Goal: Task Accomplishment & Management: Use online tool/utility

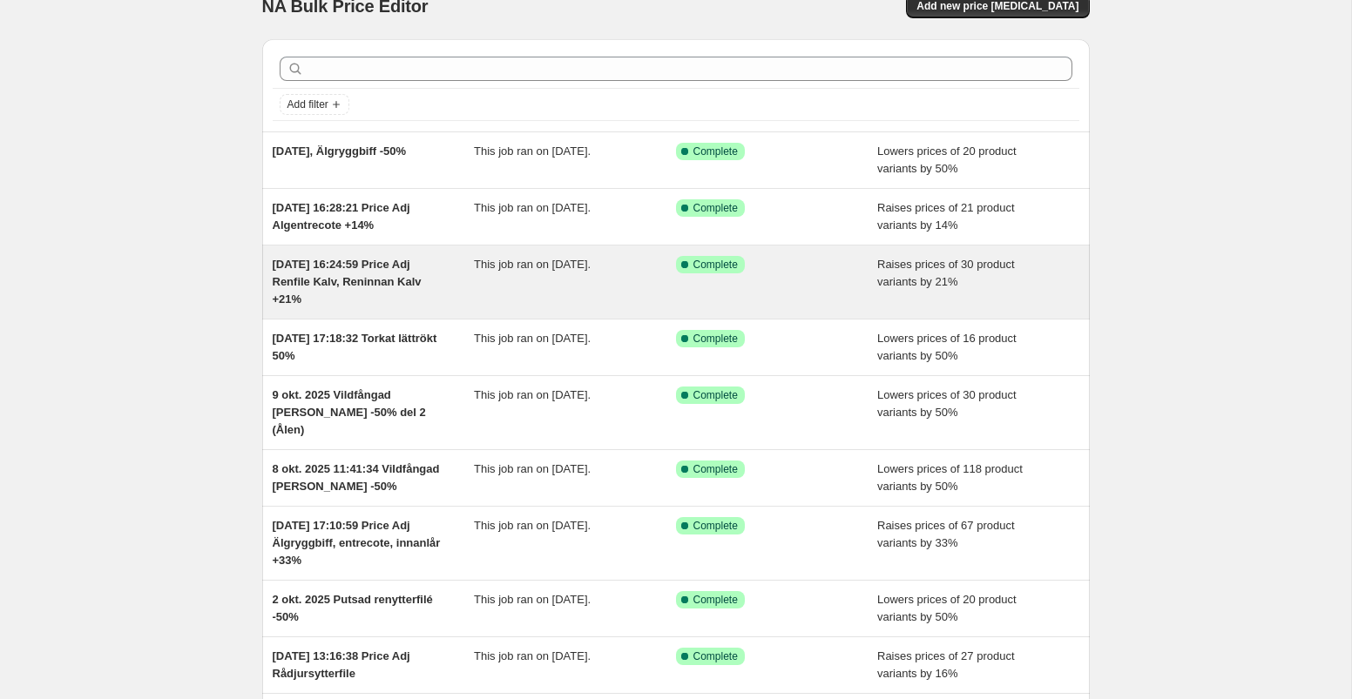
scroll to position [28, 0]
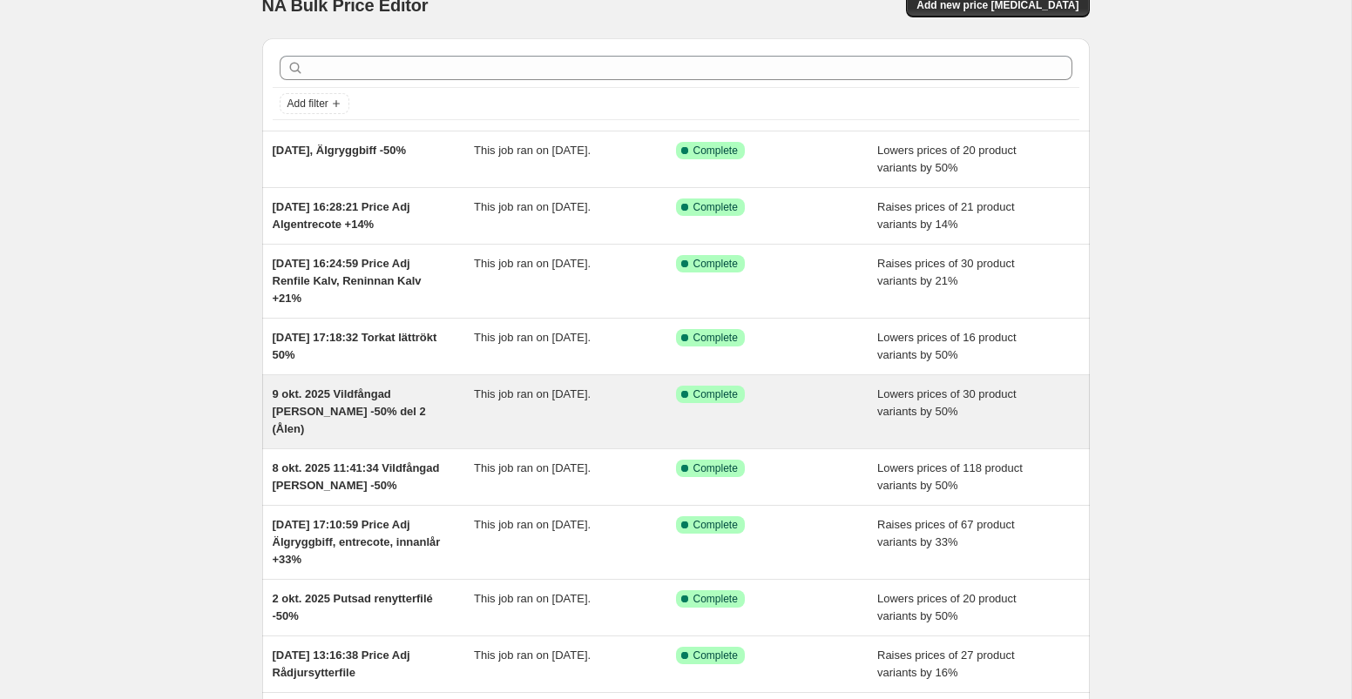
click at [829, 400] on div "Success Complete Complete" at bounding box center [764, 394] width 176 height 17
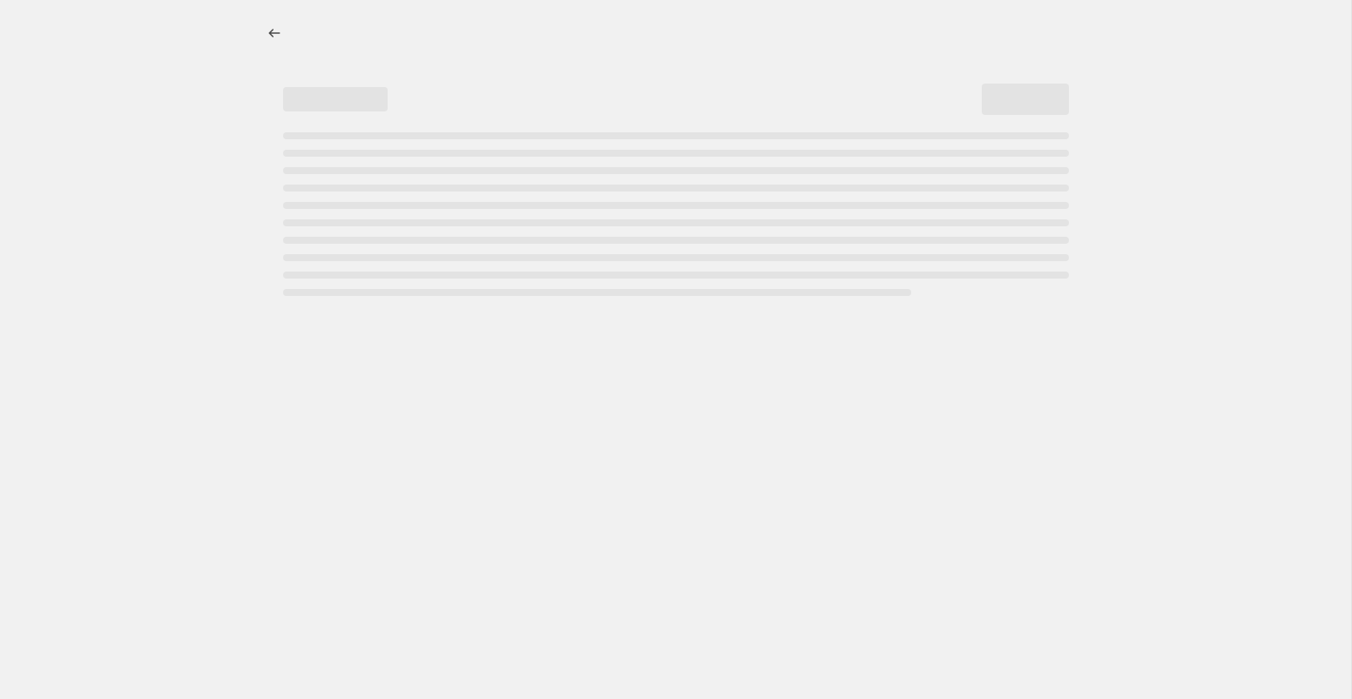
select select "percentage"
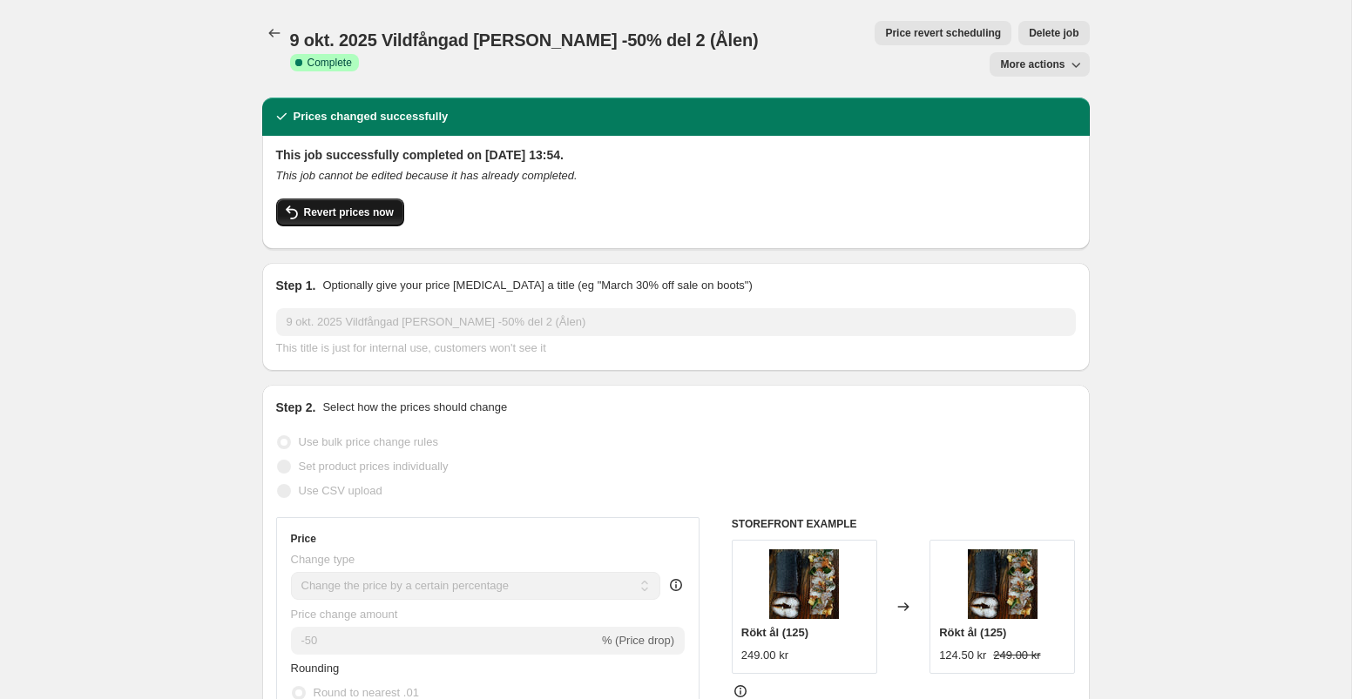
click at [369, 206] on span "Revert prices now" at bounding box center [349, 213] width 90 height 14
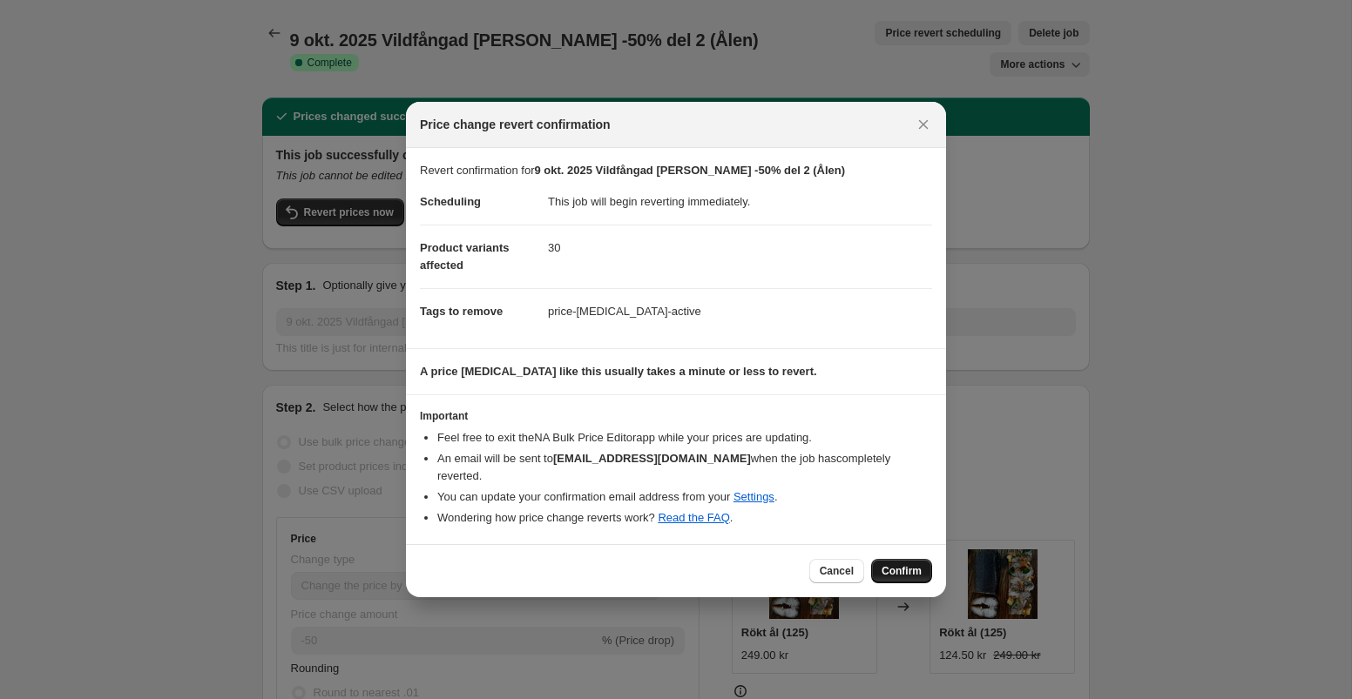
click at [892, 567] on span "Confirm" at bounding box center [901, 571] width 40 height 14
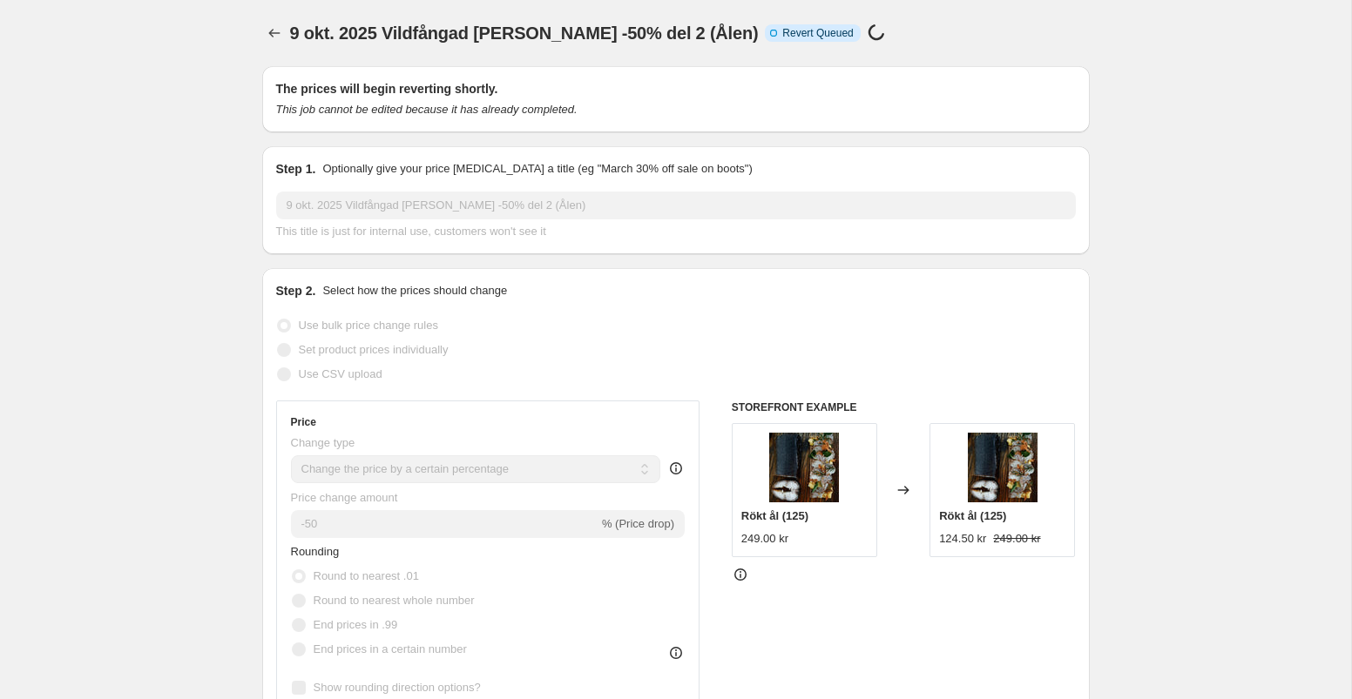
select select "percentage"
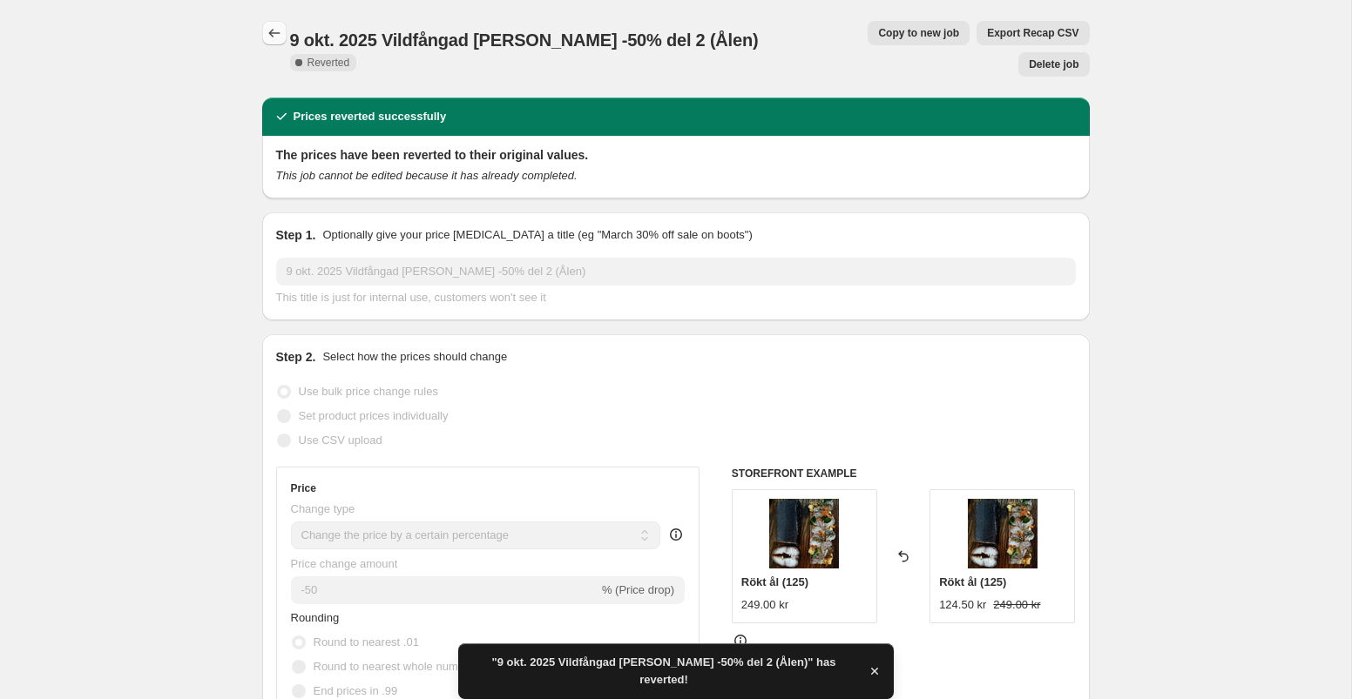
click at [277, 35] on icon "Price change jobs" at bounding box center [274, 32] width 17 height 17
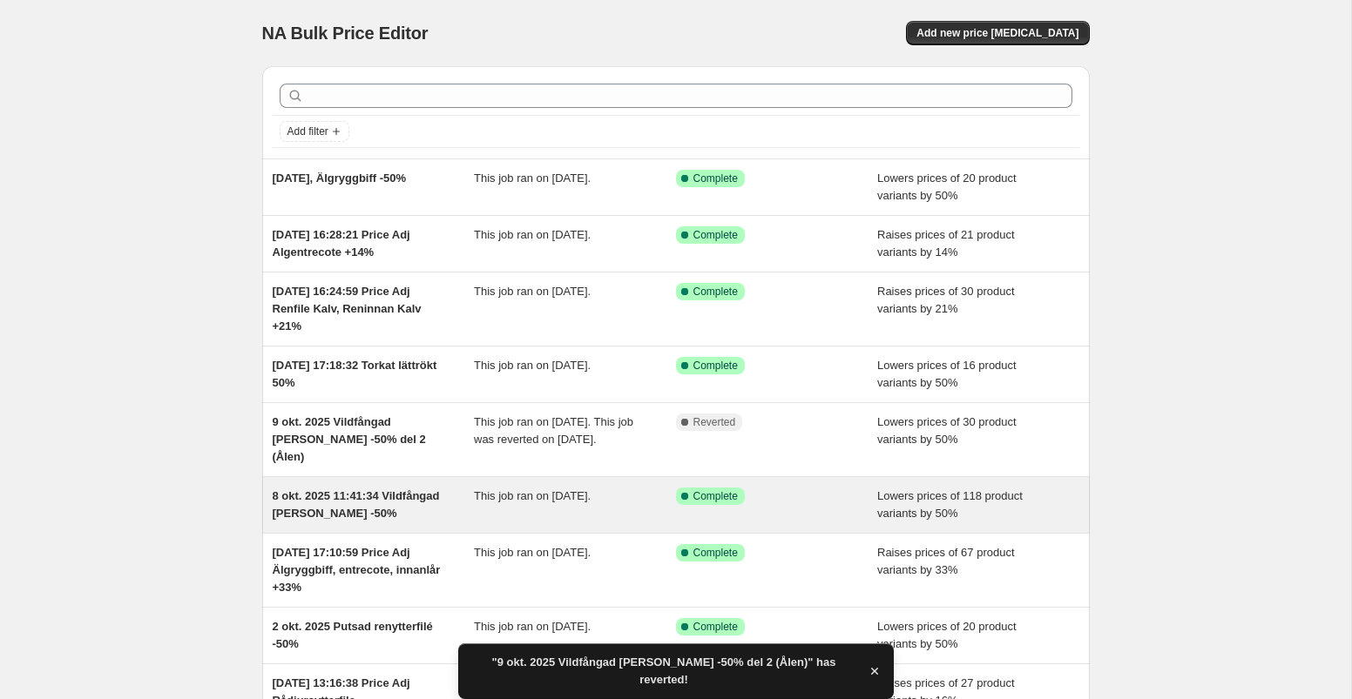
click at [574, 501] on span "This job ran on 9 October 2025." at bounding box center [532, 496] width 117 height 13
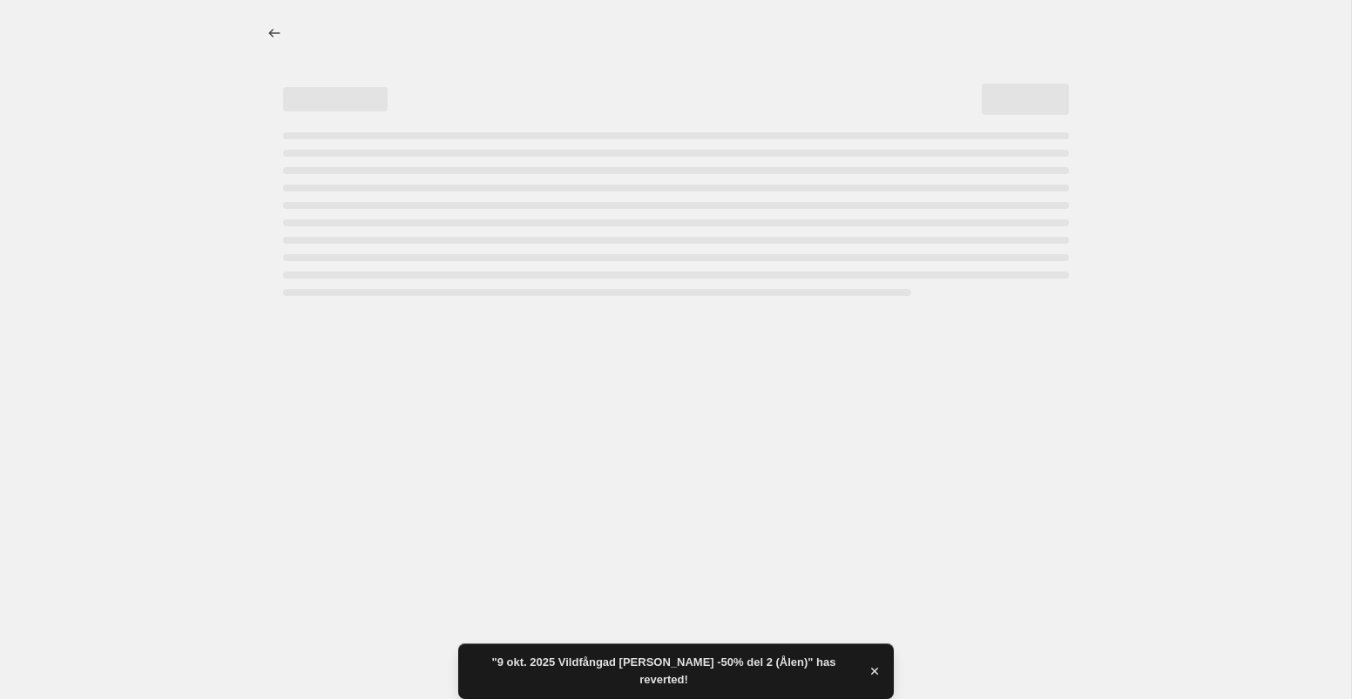
select select "percentage"
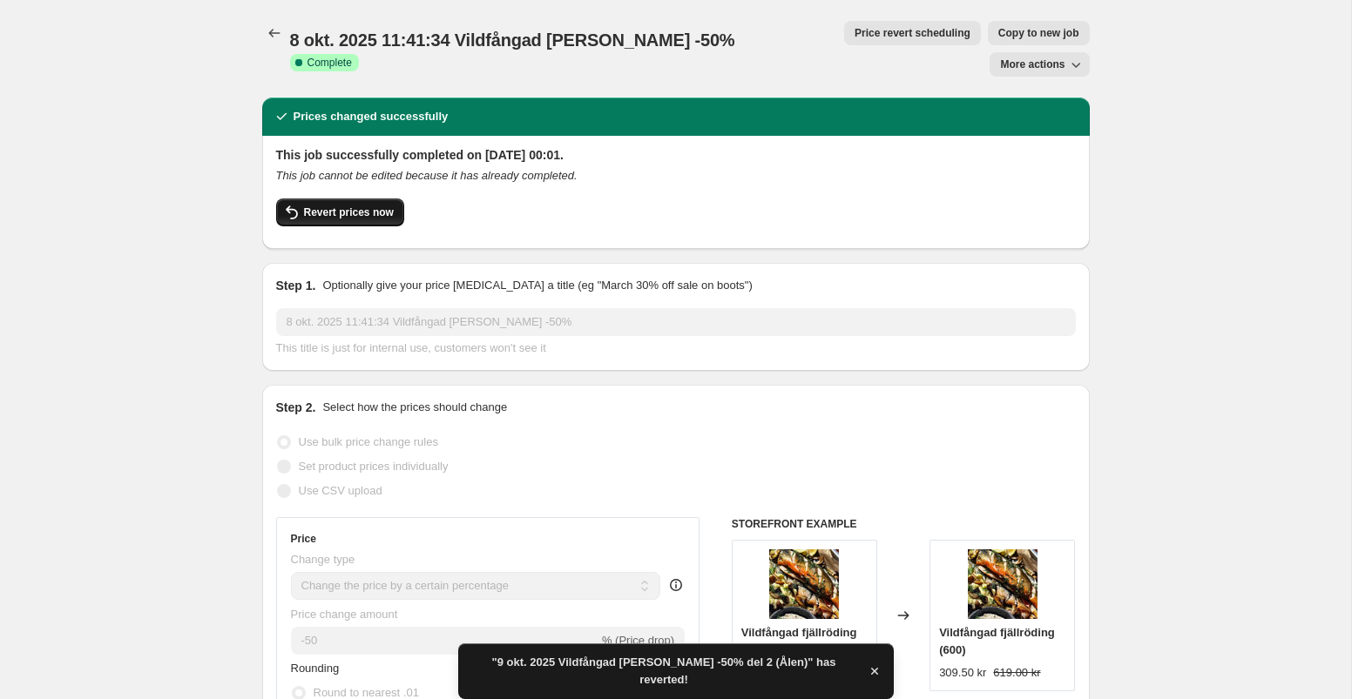
click at [361, 206] on span "Revert prices now" at bounding box center [349, 213] width 90 height 14
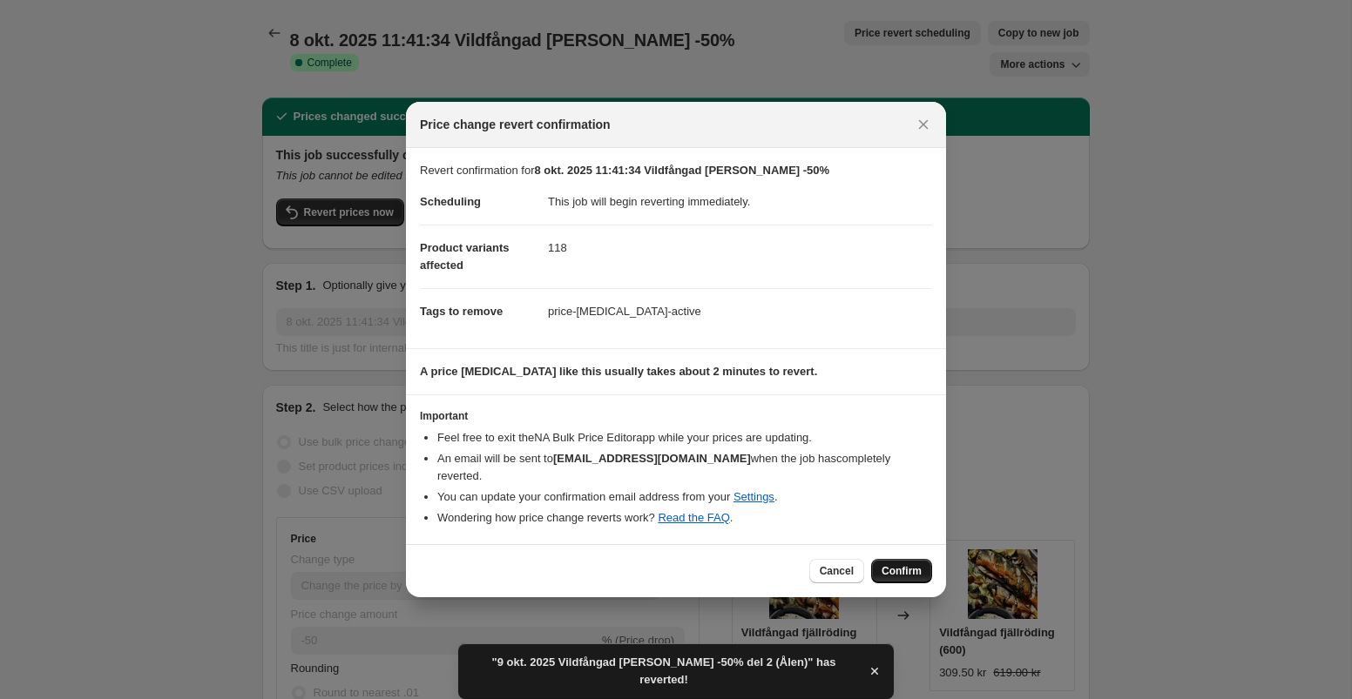
click at [912, 564] on span "Confirm" at bounding box center [901, 571] width 40 height 14
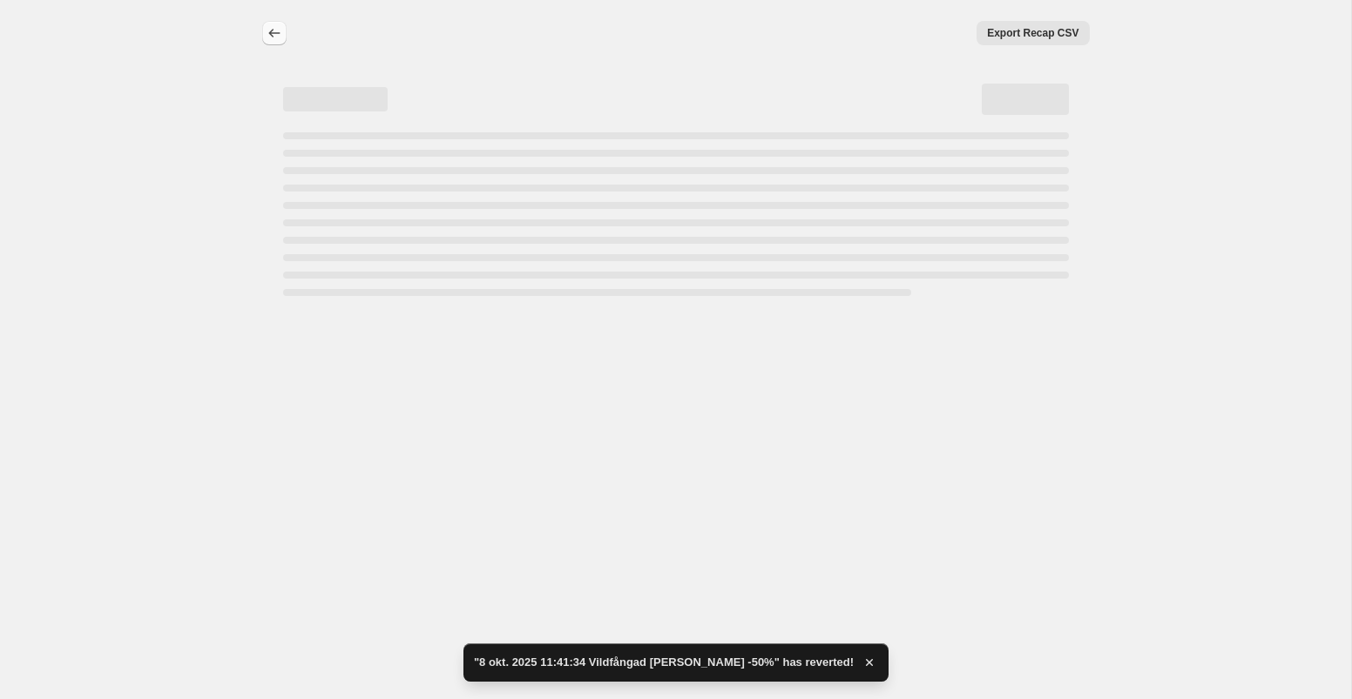
select select "percentage"
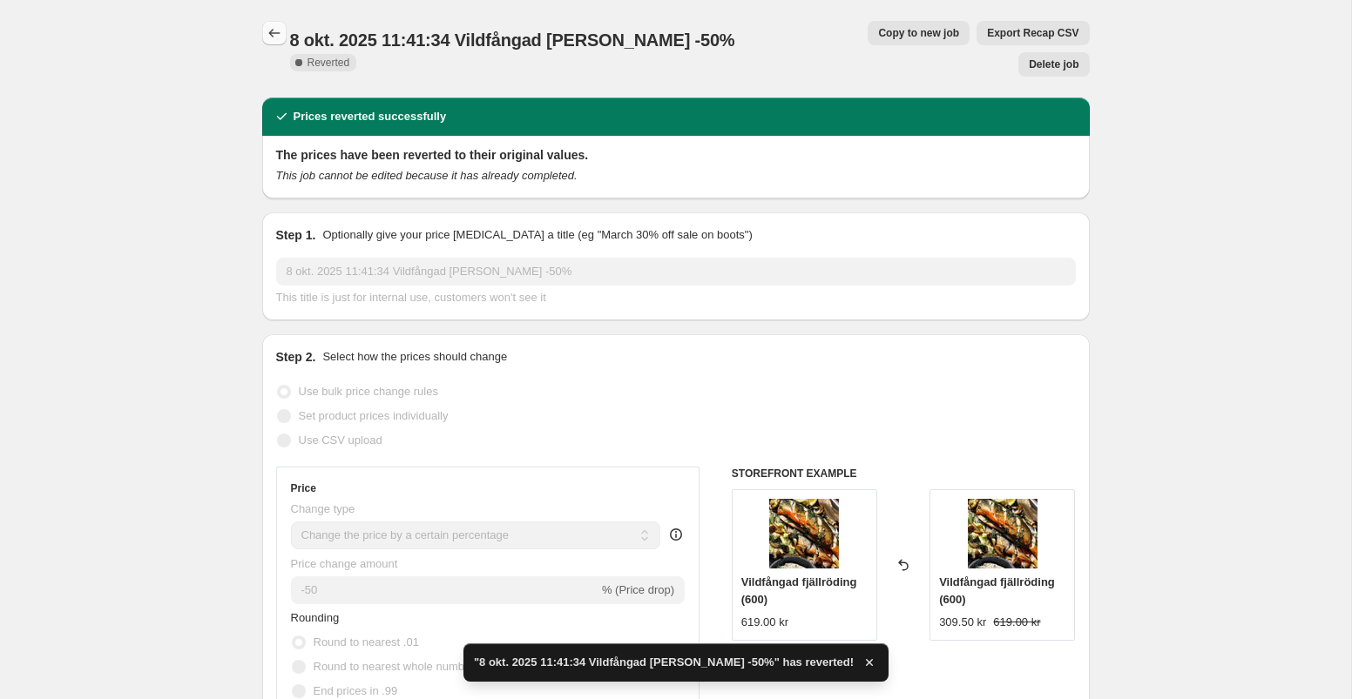
click at [270, 37] on icon "Price change jobs" at bounding box center [274, 32] width 17 height 17
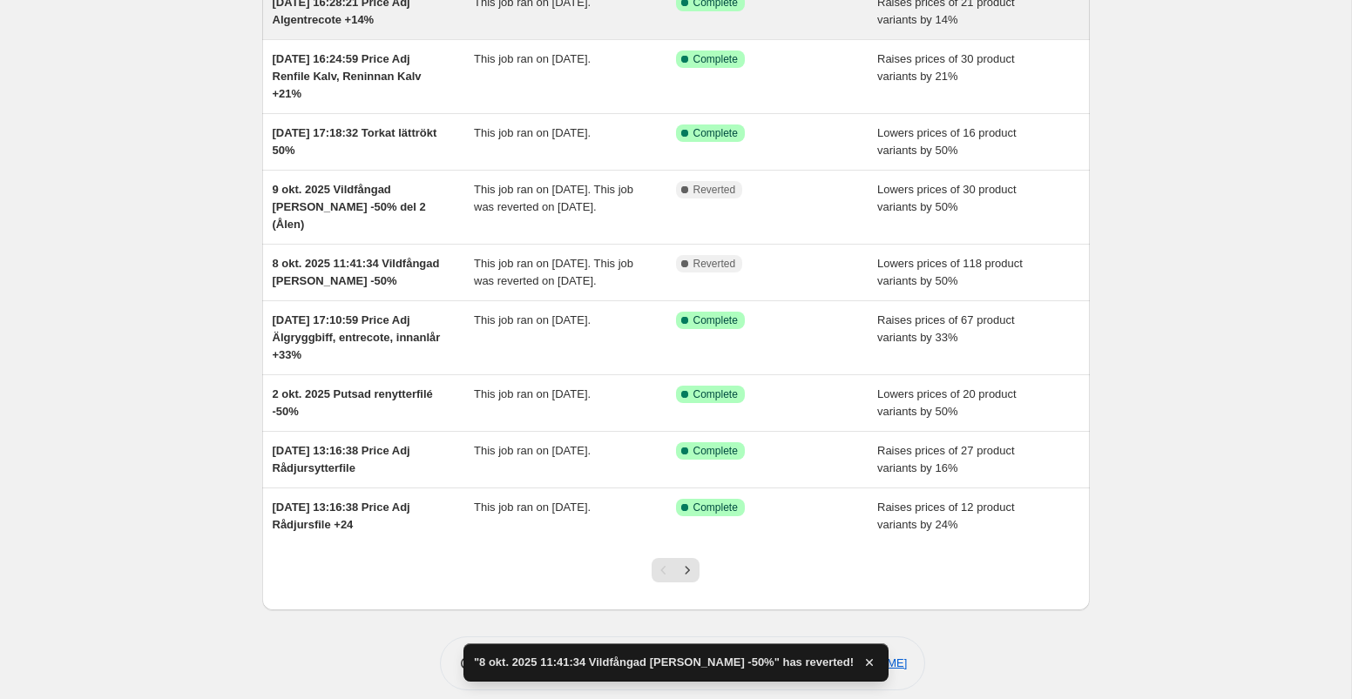
scroll to position [238, 0]
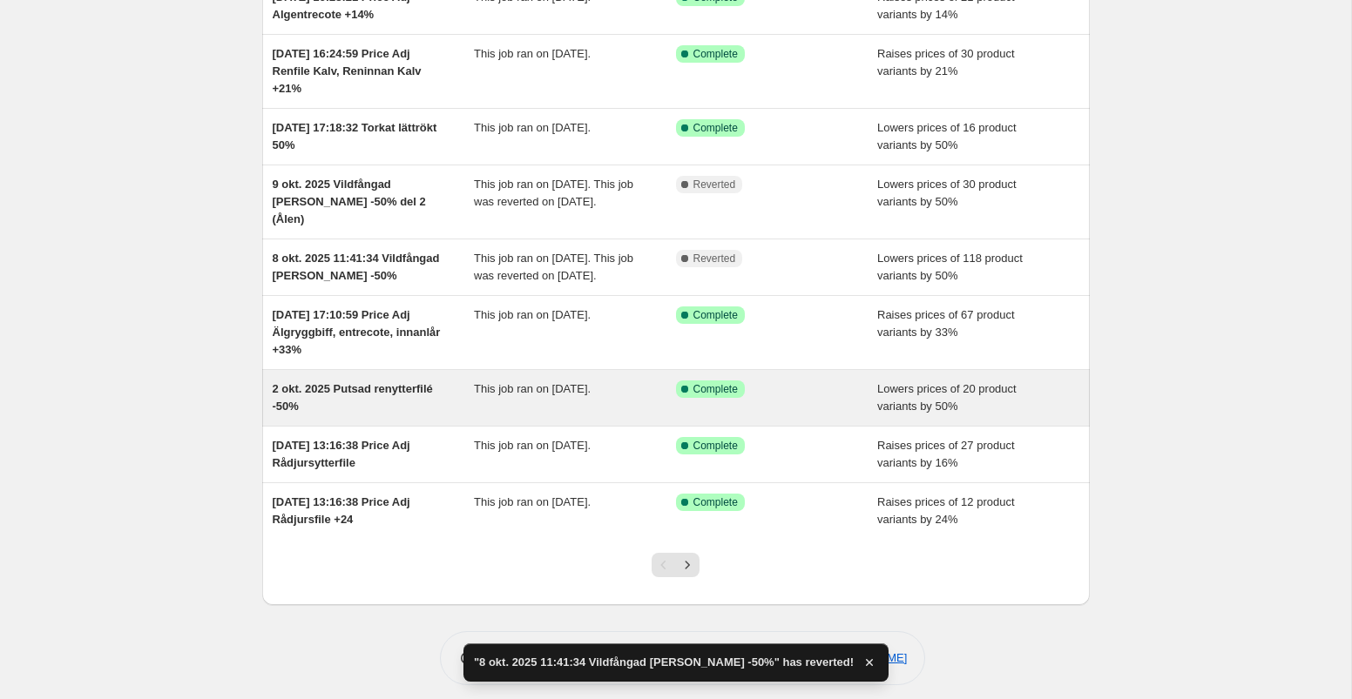
click at [564, 395] on span "This job ran on 2 October 2025." at bounding box center [532, 388] width 117 height 13
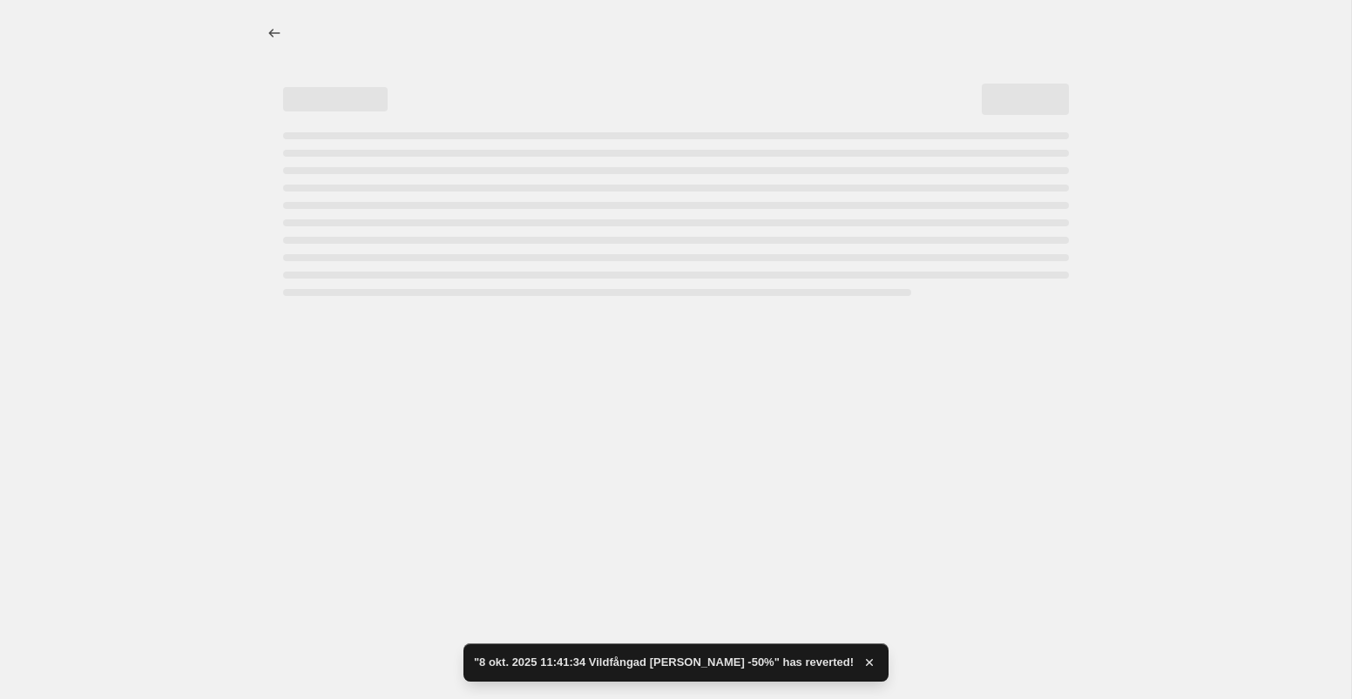
select select "percentage"
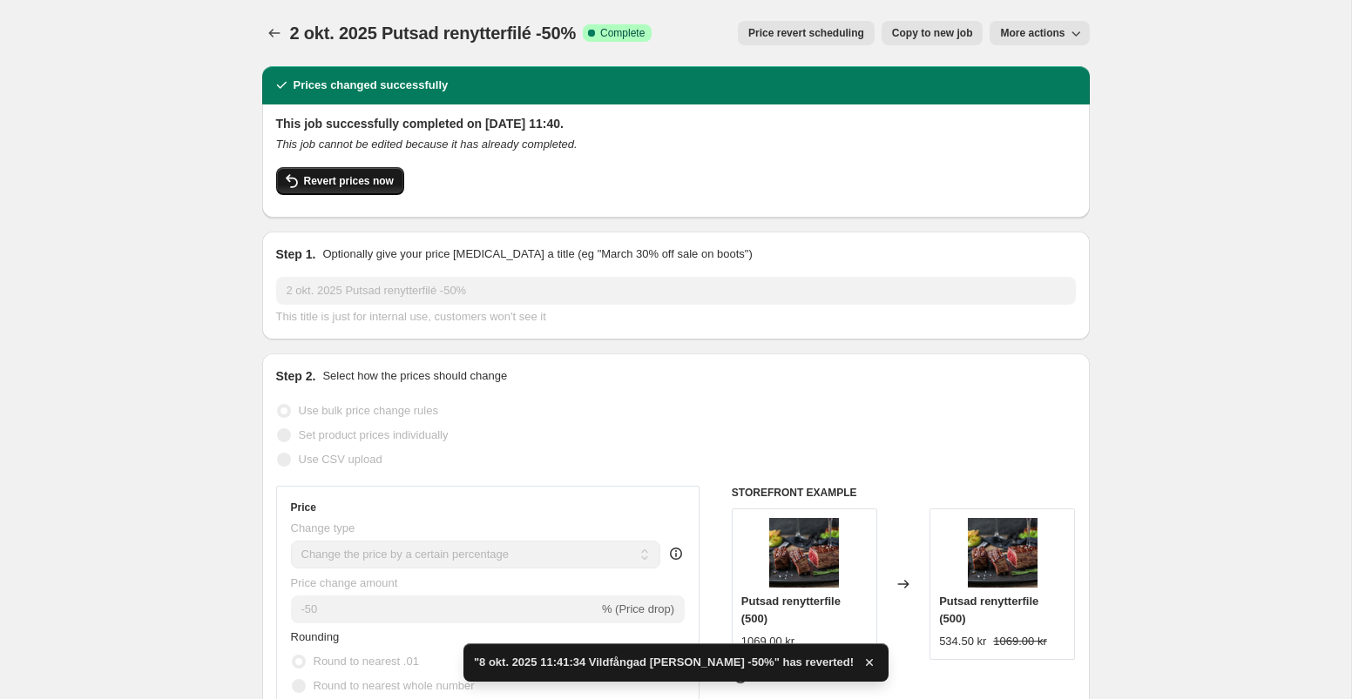
click at [337, 183] on span "Revert prices now" at bounding box center [349, 181] width 90 height 14
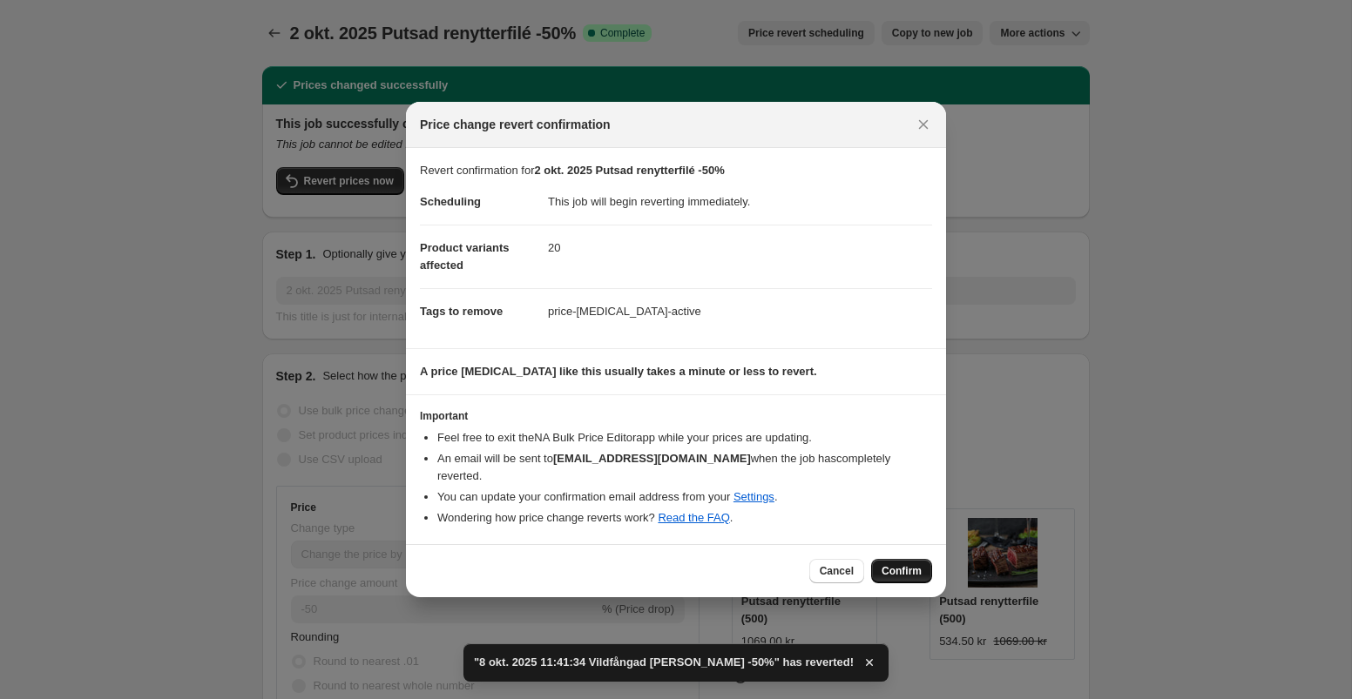
click at [888, 564] on span "Confirm" at bounding box center [901, 571] width 40 height 14
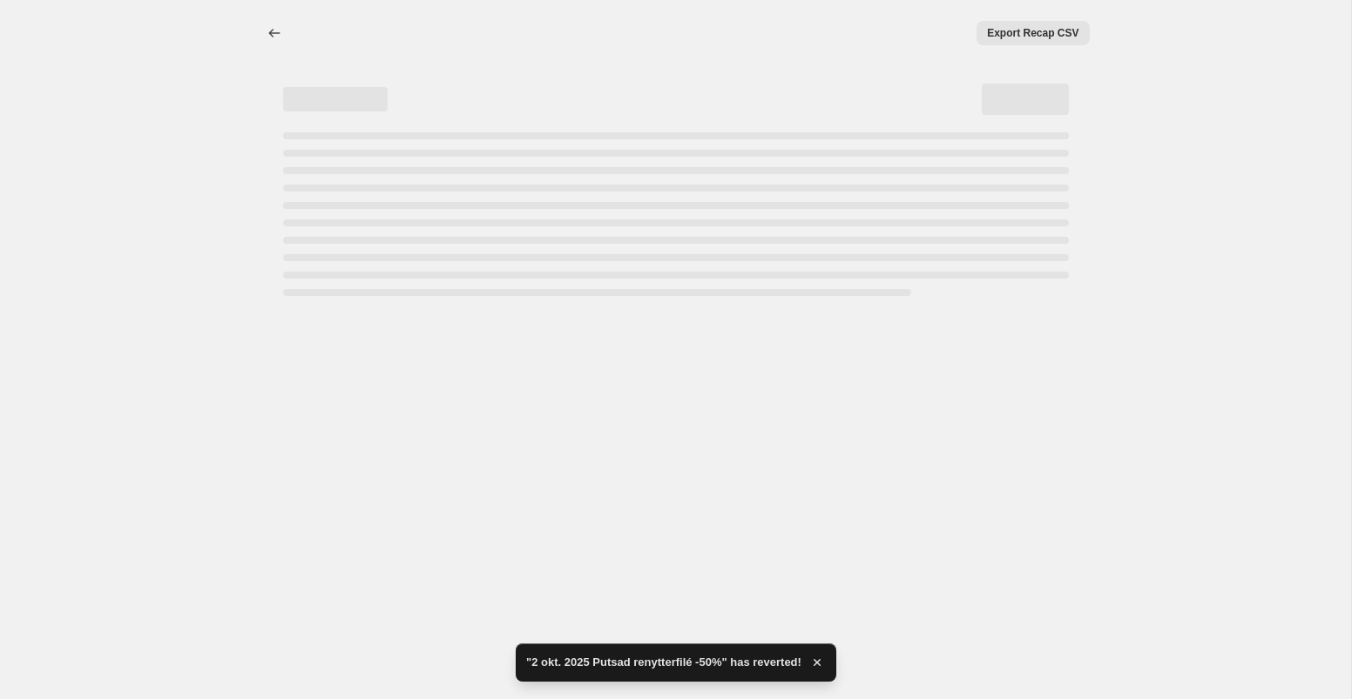
select select "percentage"
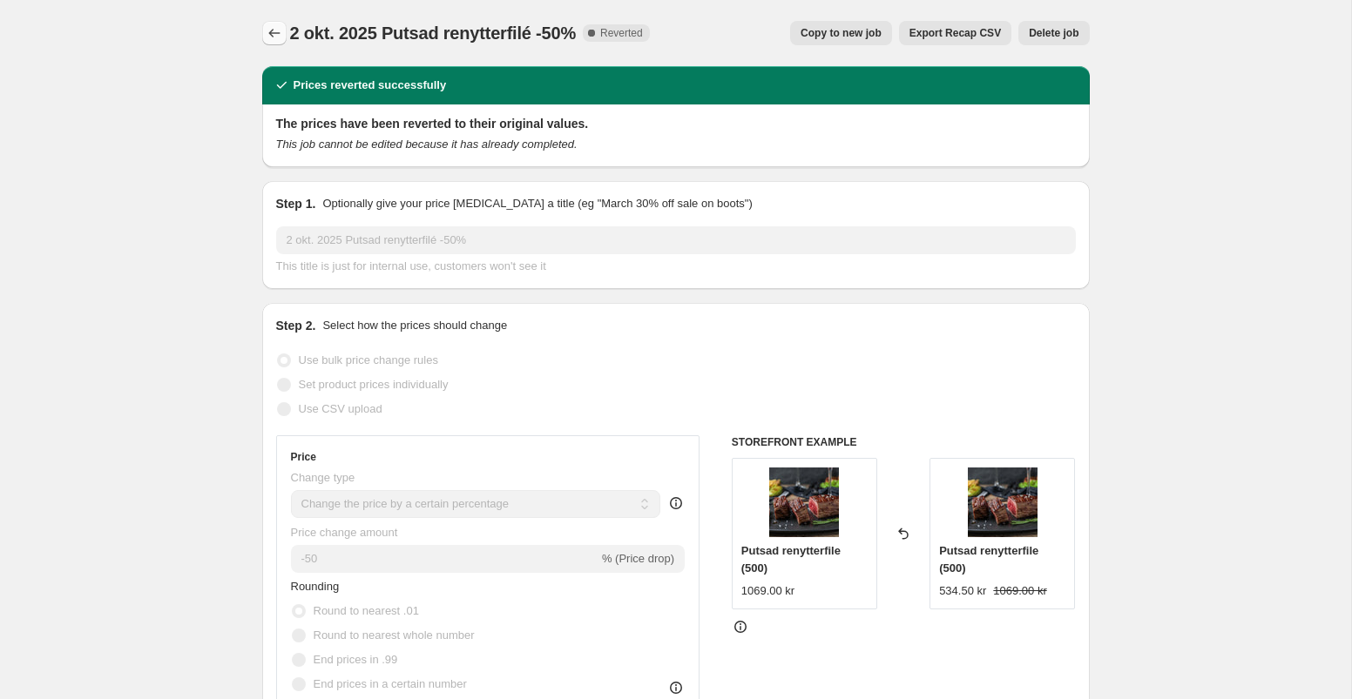
click at [274, 28] on icon "Price change jobs" at bounding box center [274, 32] width 17 height 17
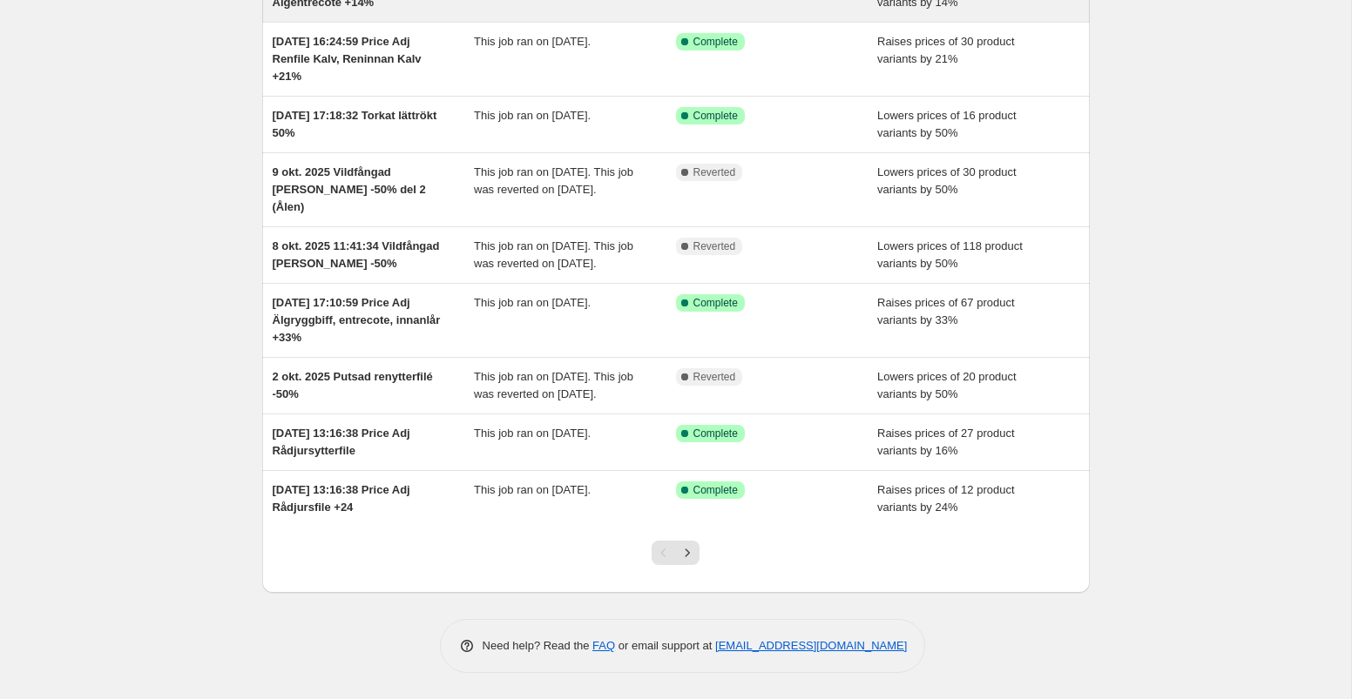
scroll to position [285, 0]
click at [692, 552] on icon "Next" at bounding box center [687, 552] width 17 height 17
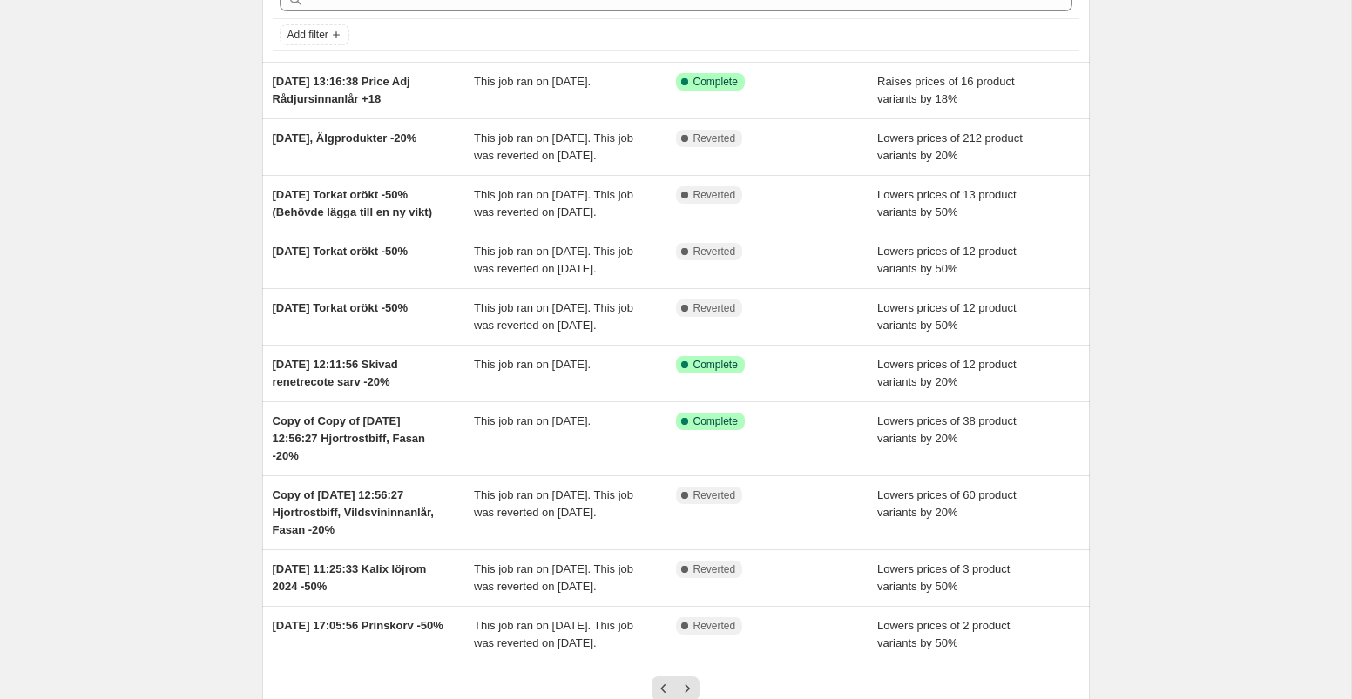
scroll to position [98, 0]
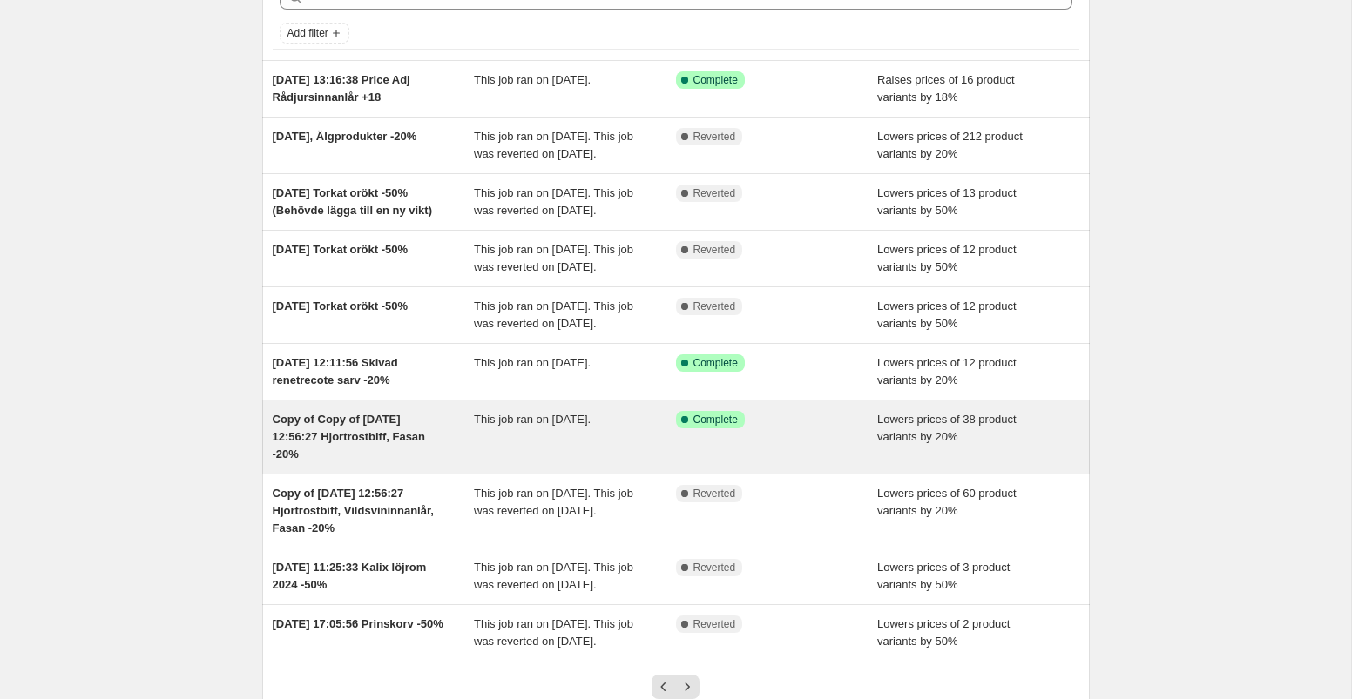
click at [658, 463] on div "This job ran on 22 September 2025." at bounding box center [575, 437] width 202 height 52
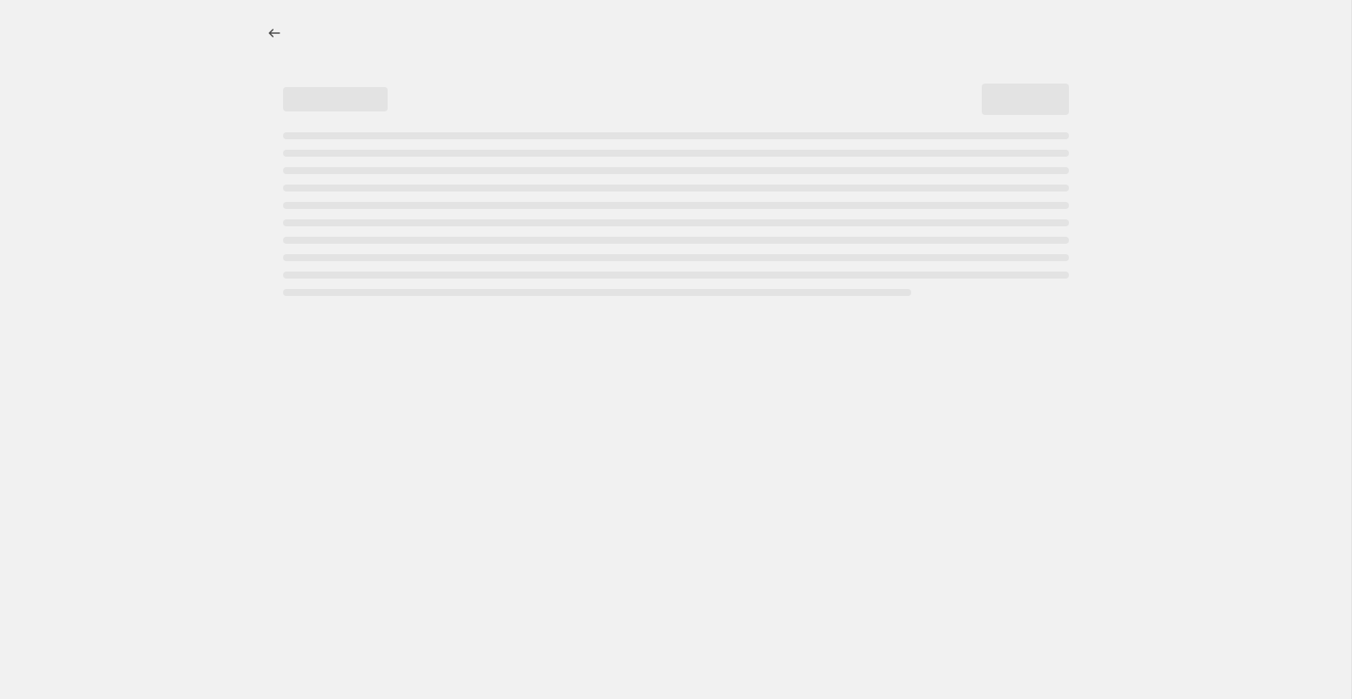
select select "percentage"
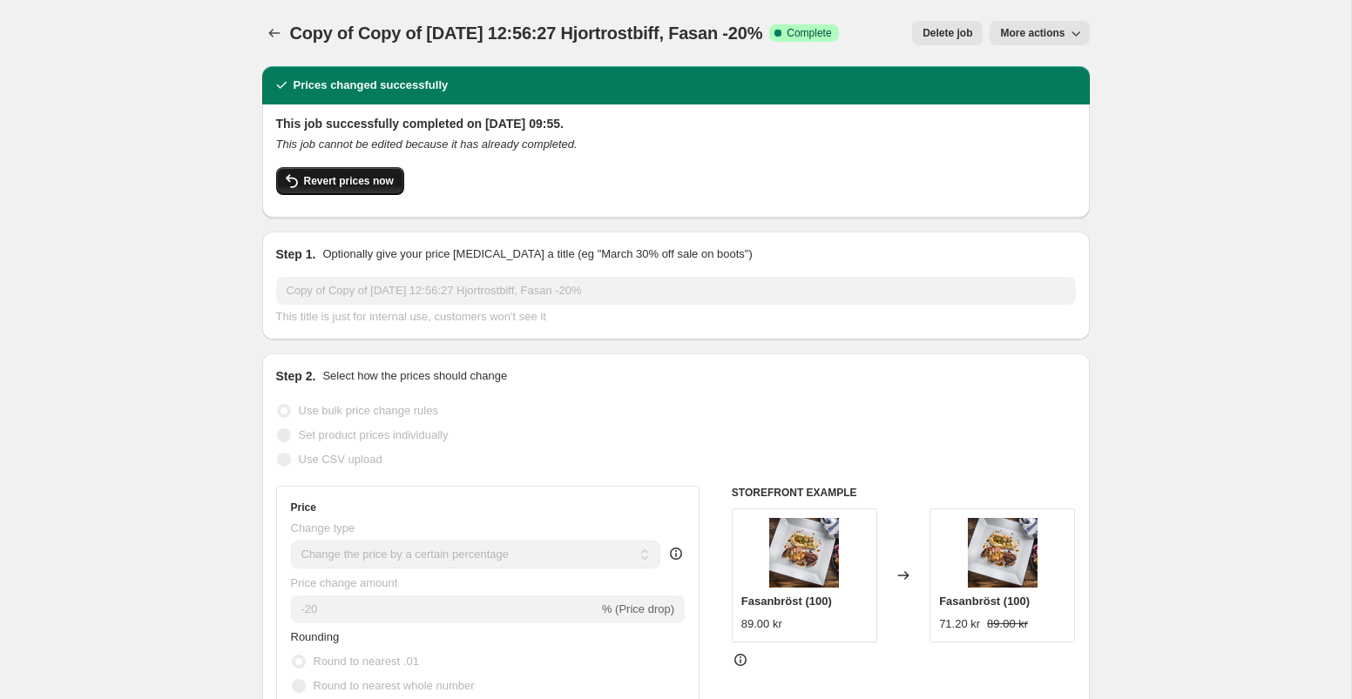
click at [339, 176] on span "Revert prices now" at bounding box center [349, 181] width 90 height 14
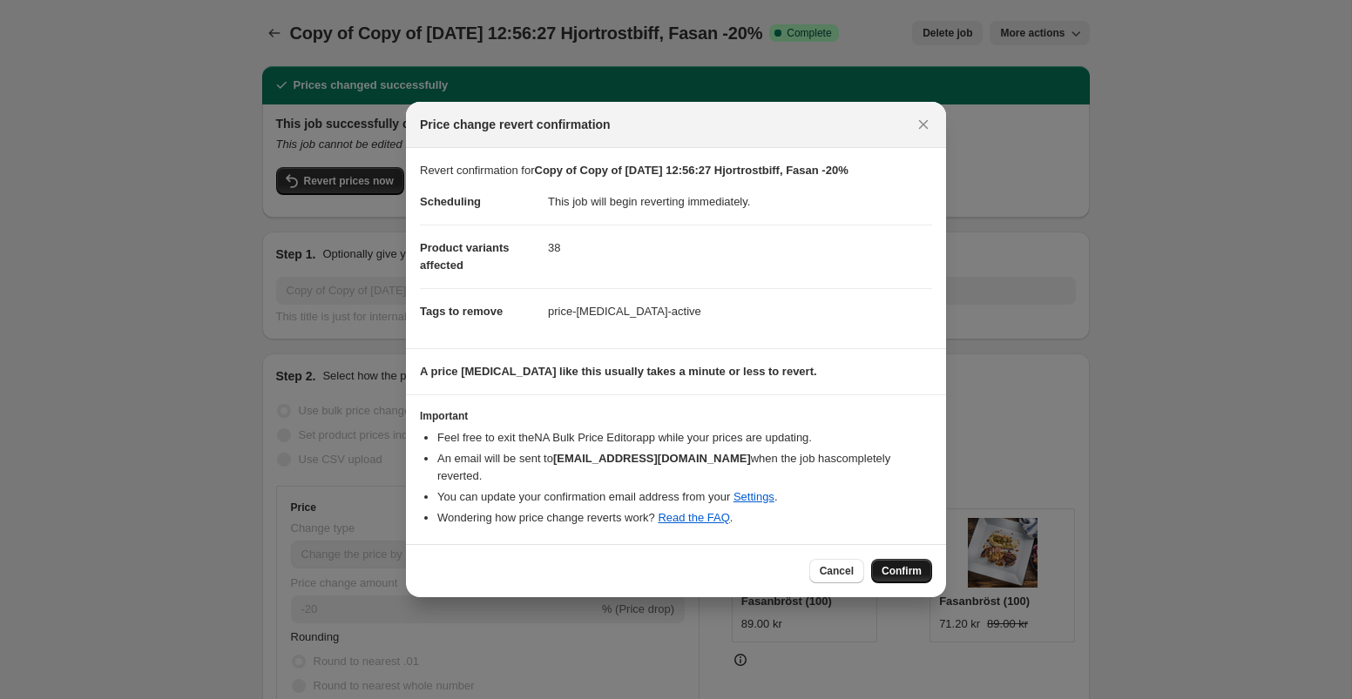
click at [896, 564] on span "Confirm" at bounding box center [901, 571] width 40 height 14
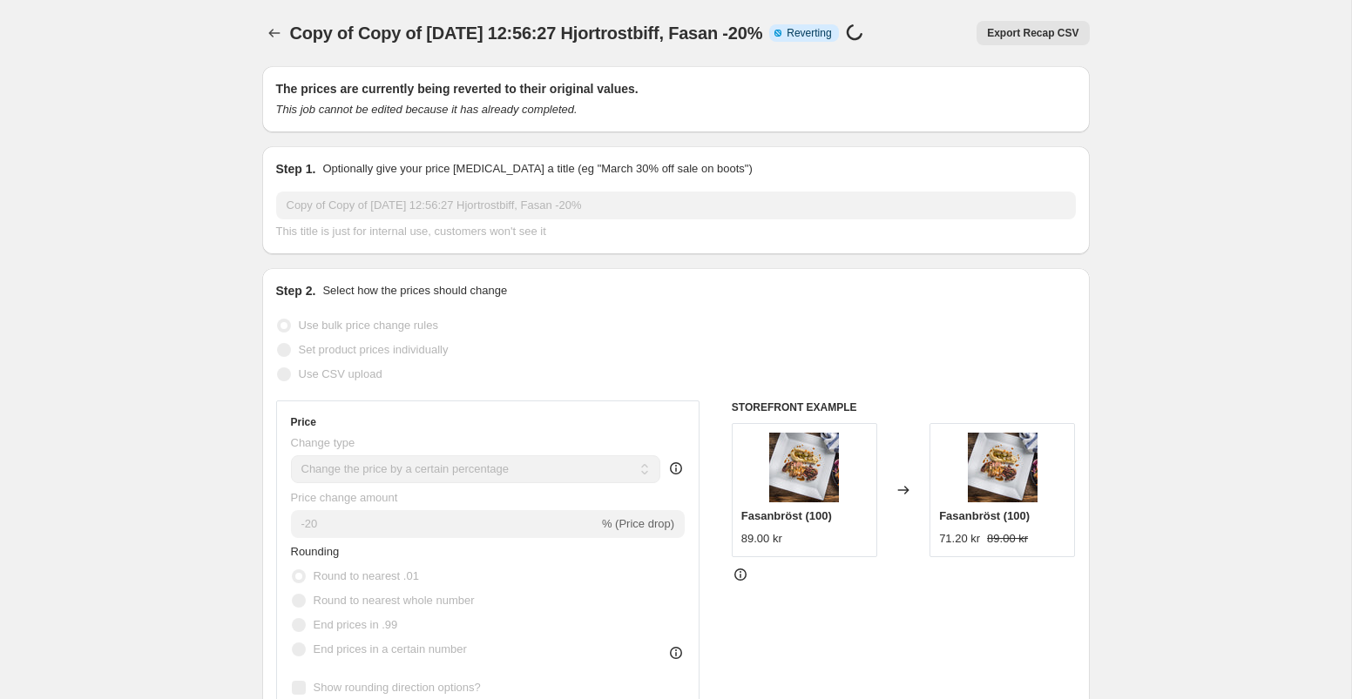
select select "percentage"
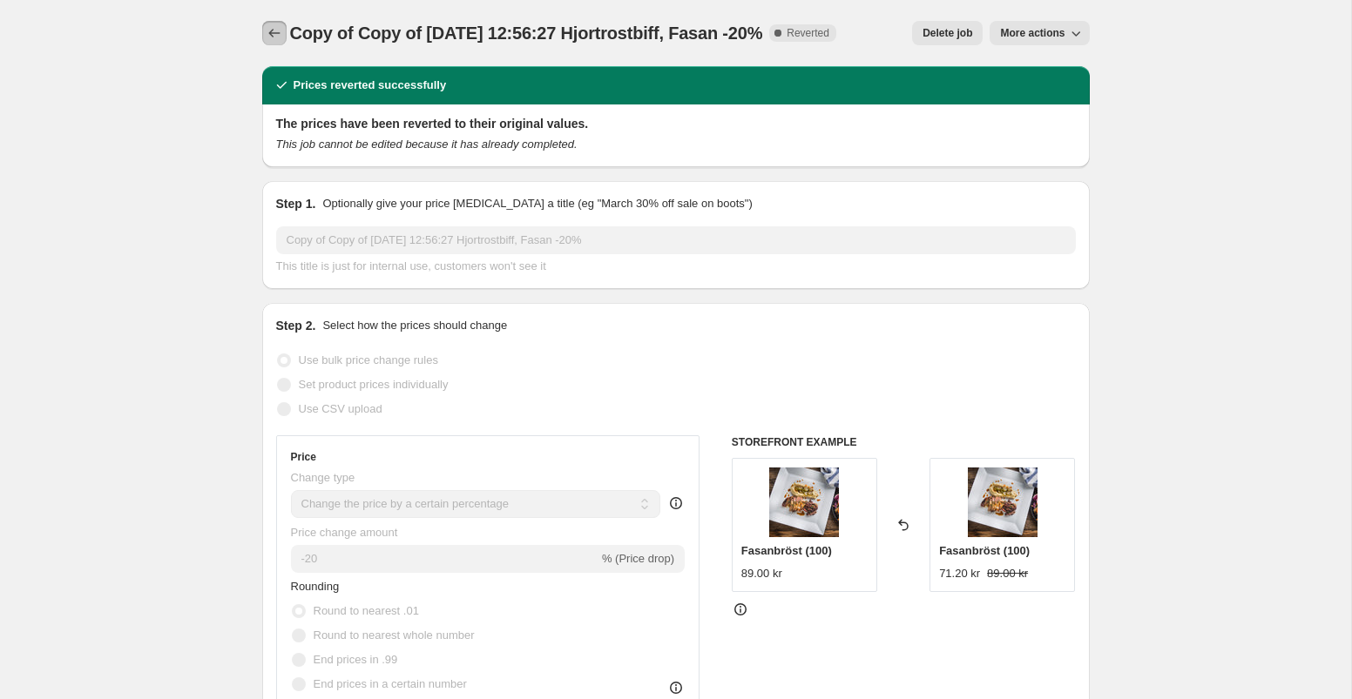
click at [276, 28] on icon "Price change jobs" at bounding box center [274, 32] width 17 height 17
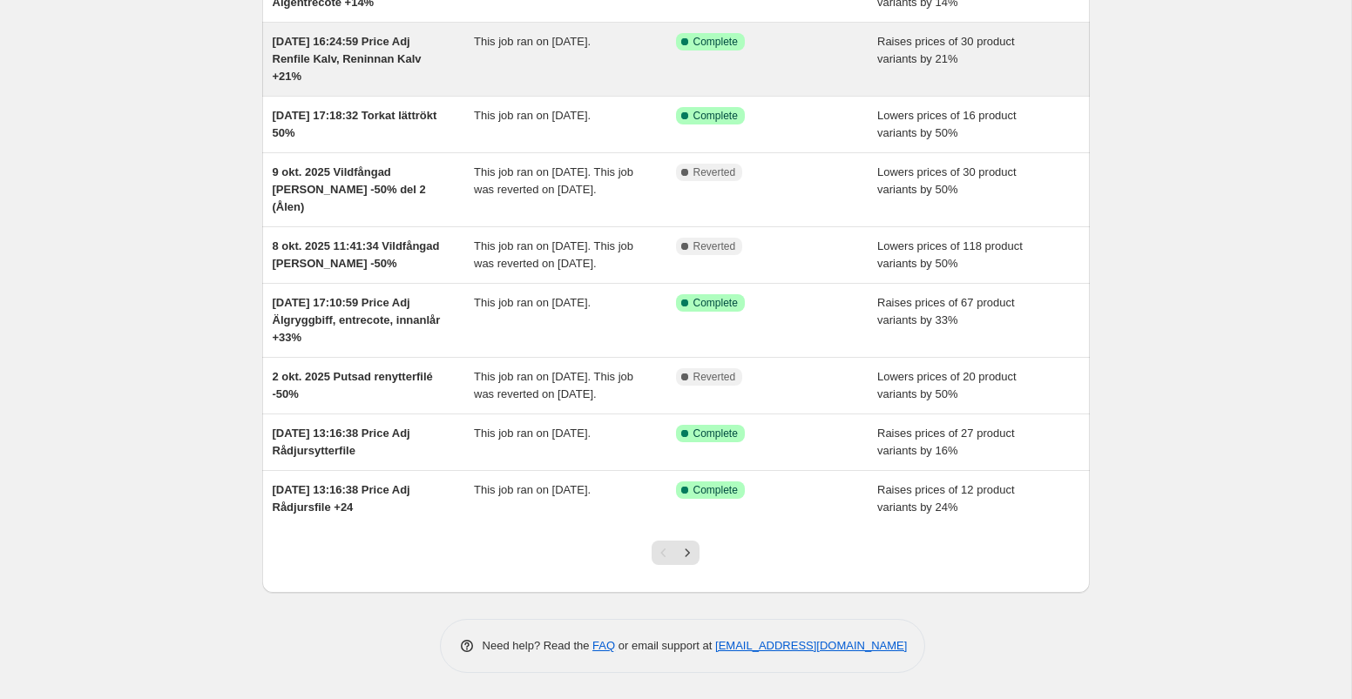
scroll to position [285, 0]
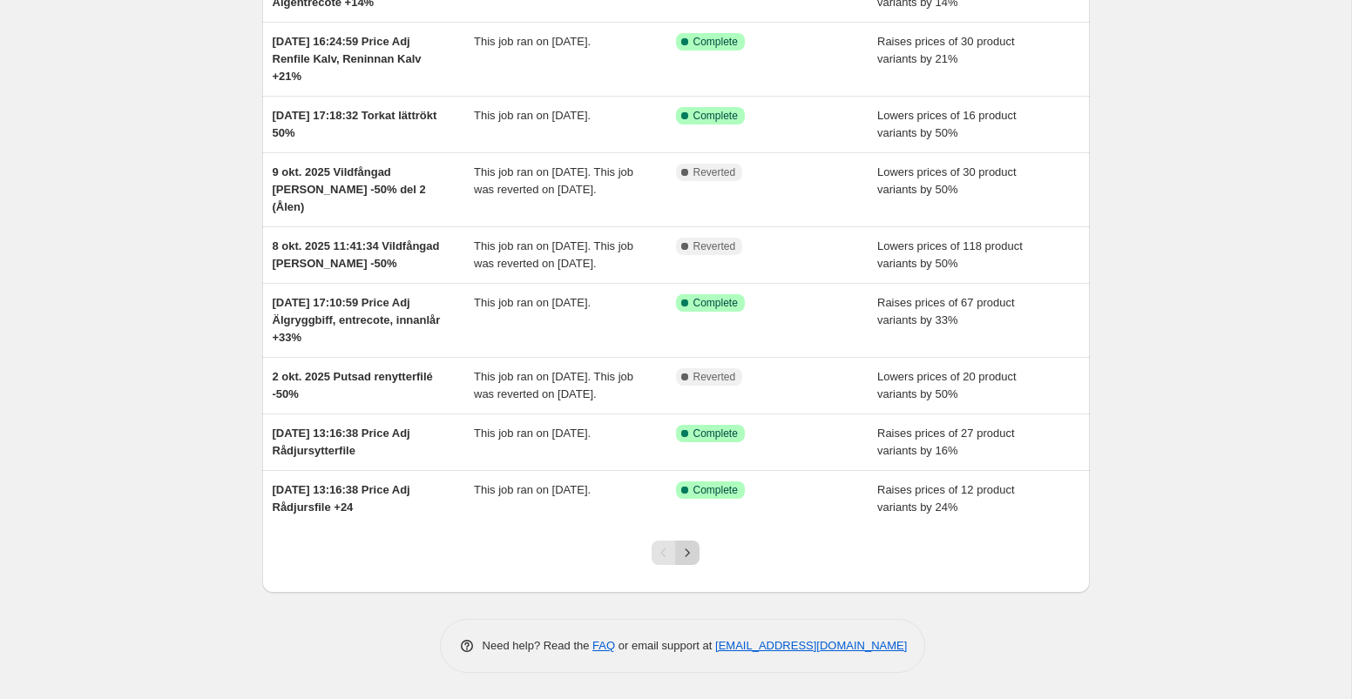
click at [692, 548] on icon "Next" at bounding box center [687, 552] width 17 height 17
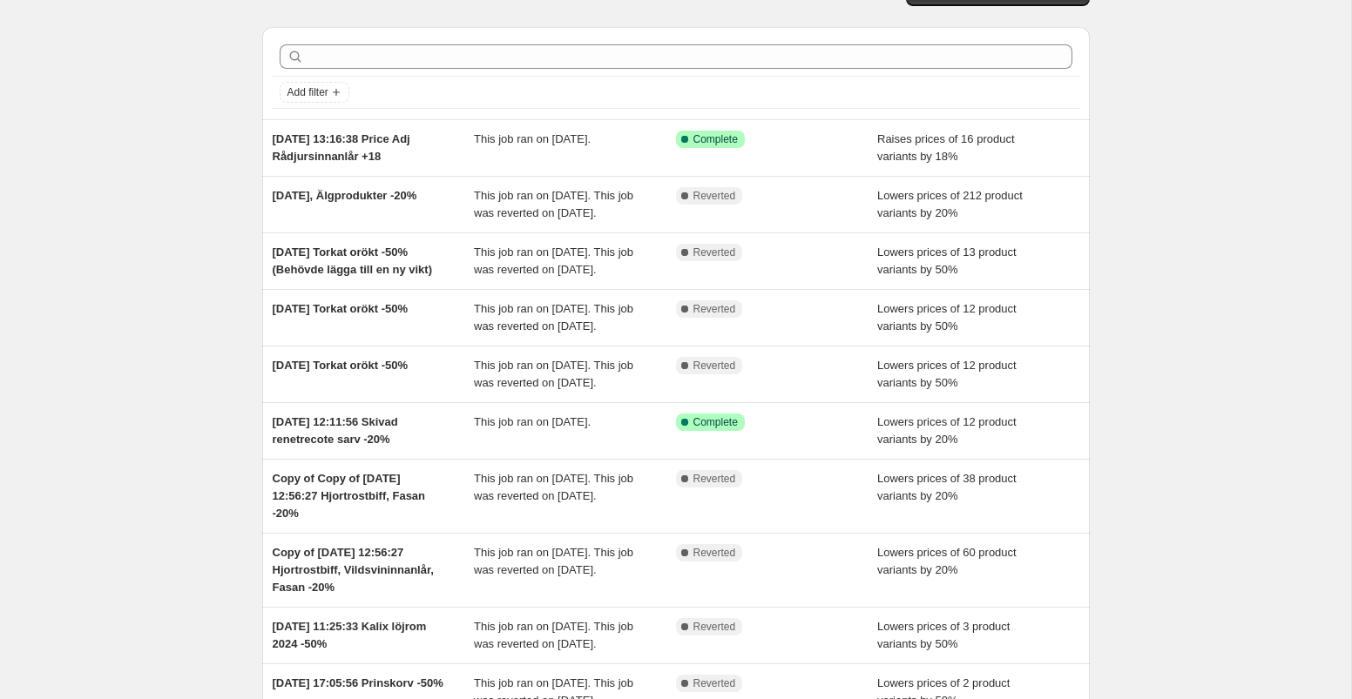
scroll to position [42, 0]
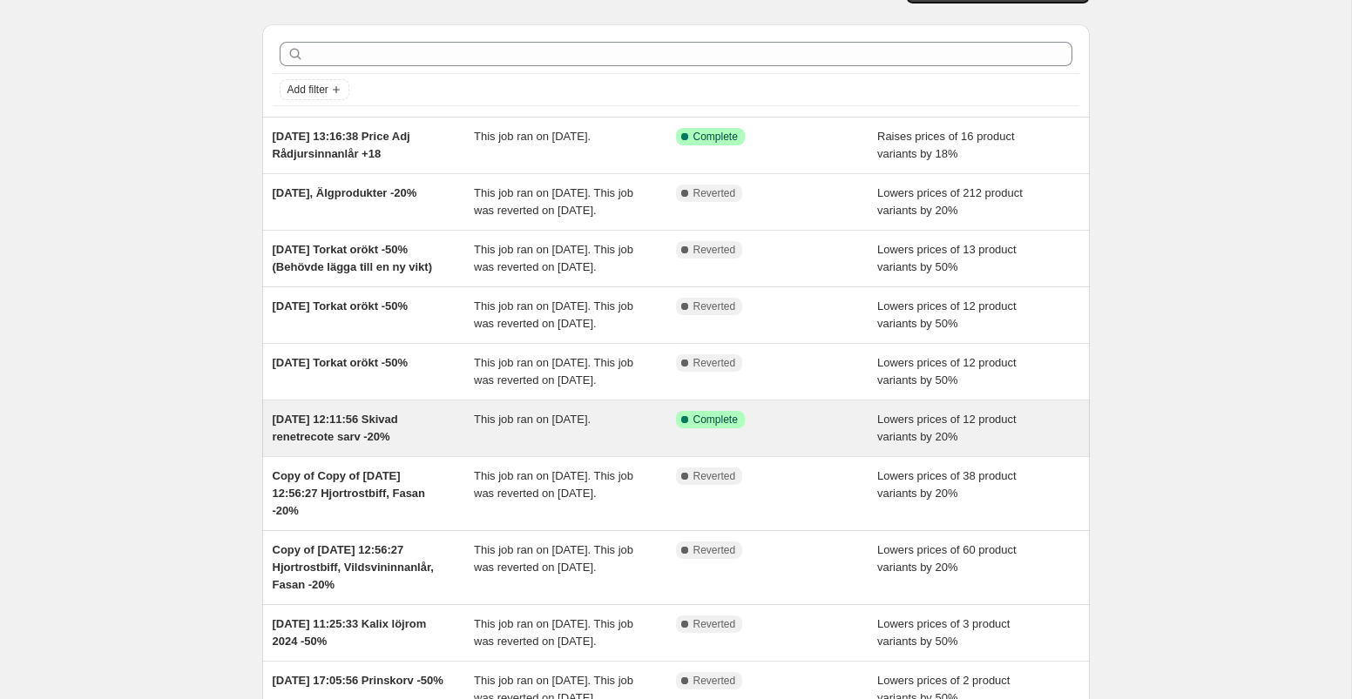
click at [773, 429] on div "Success Complete Complete" at bounding box center [764, 419] width 176 height 17
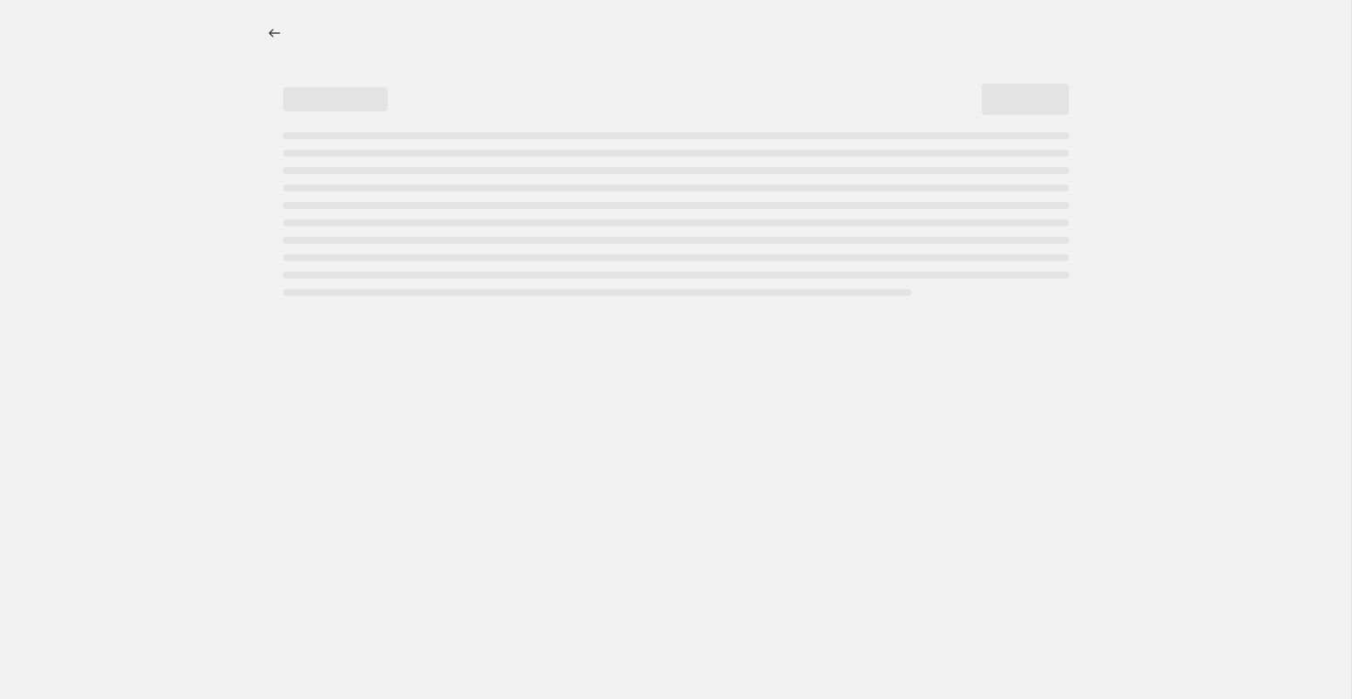
select select "percentage"
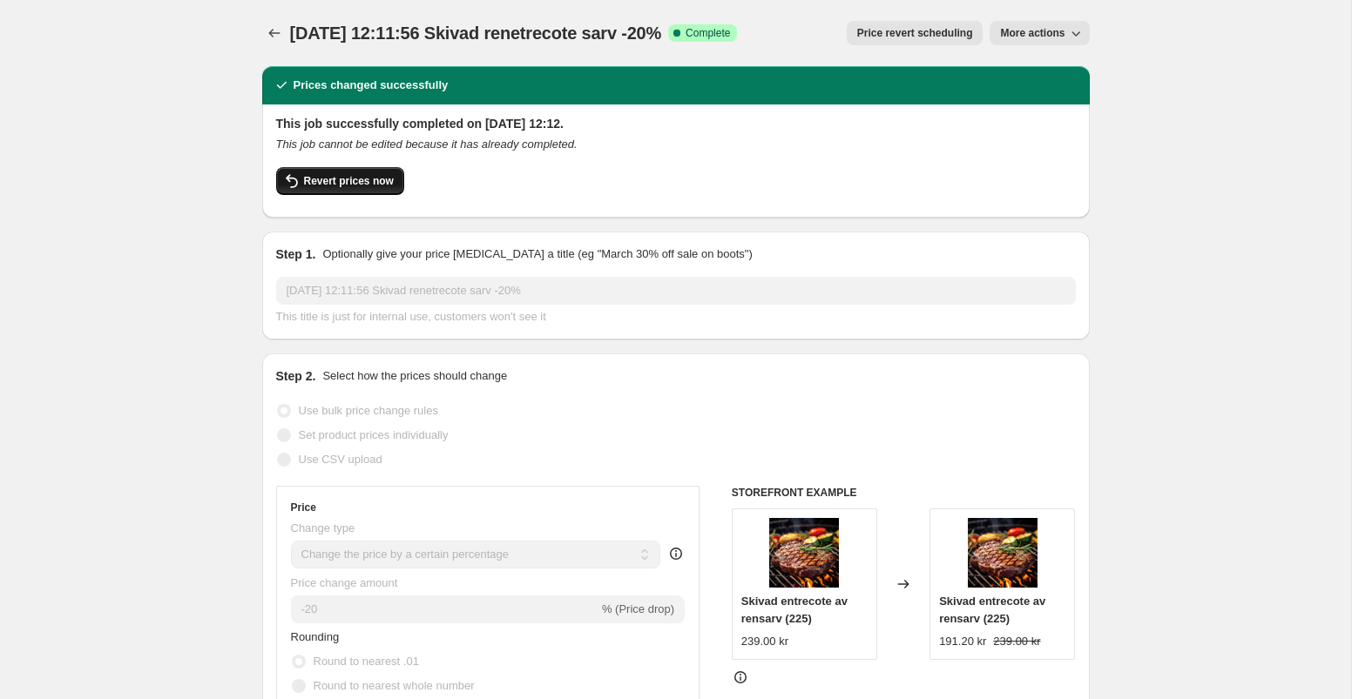
click at [340, 186] on span "Revert prices now" at bounding box center [349, 181] width 90 height 14
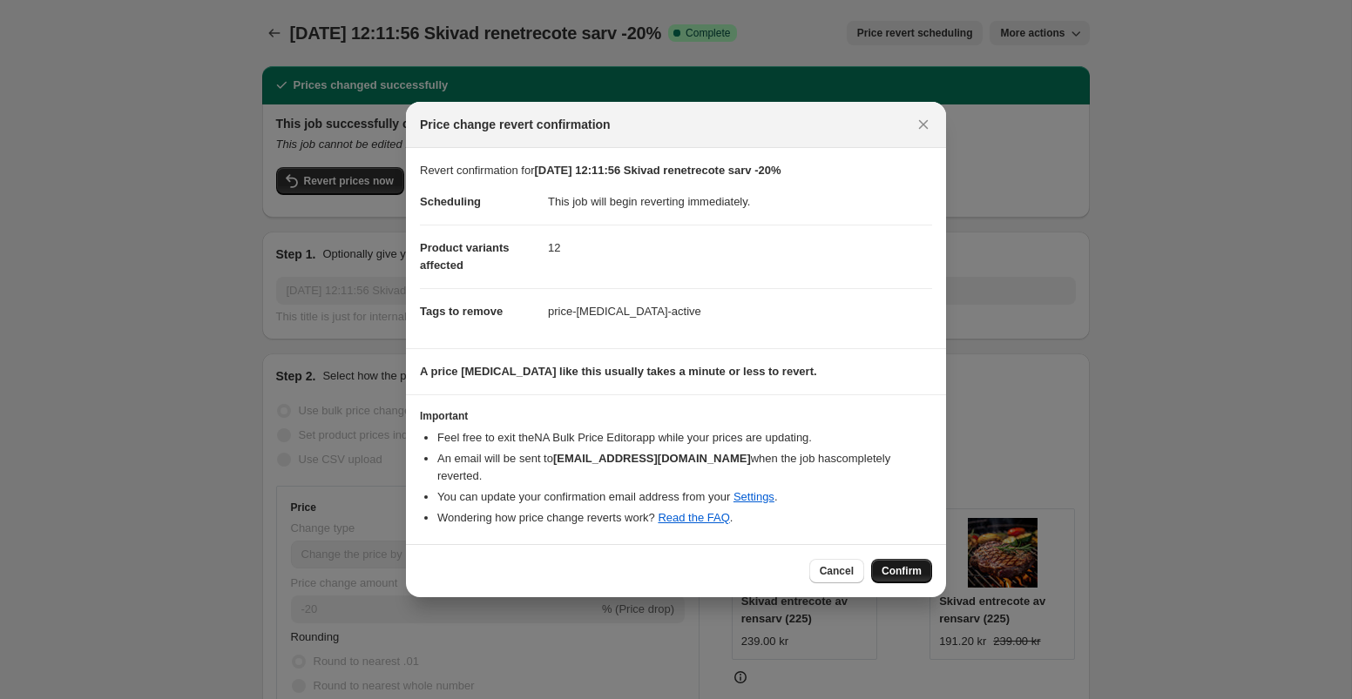
click at [910, 568] on span "Confirm" at bounding box center [901, 571] width 40 height 14
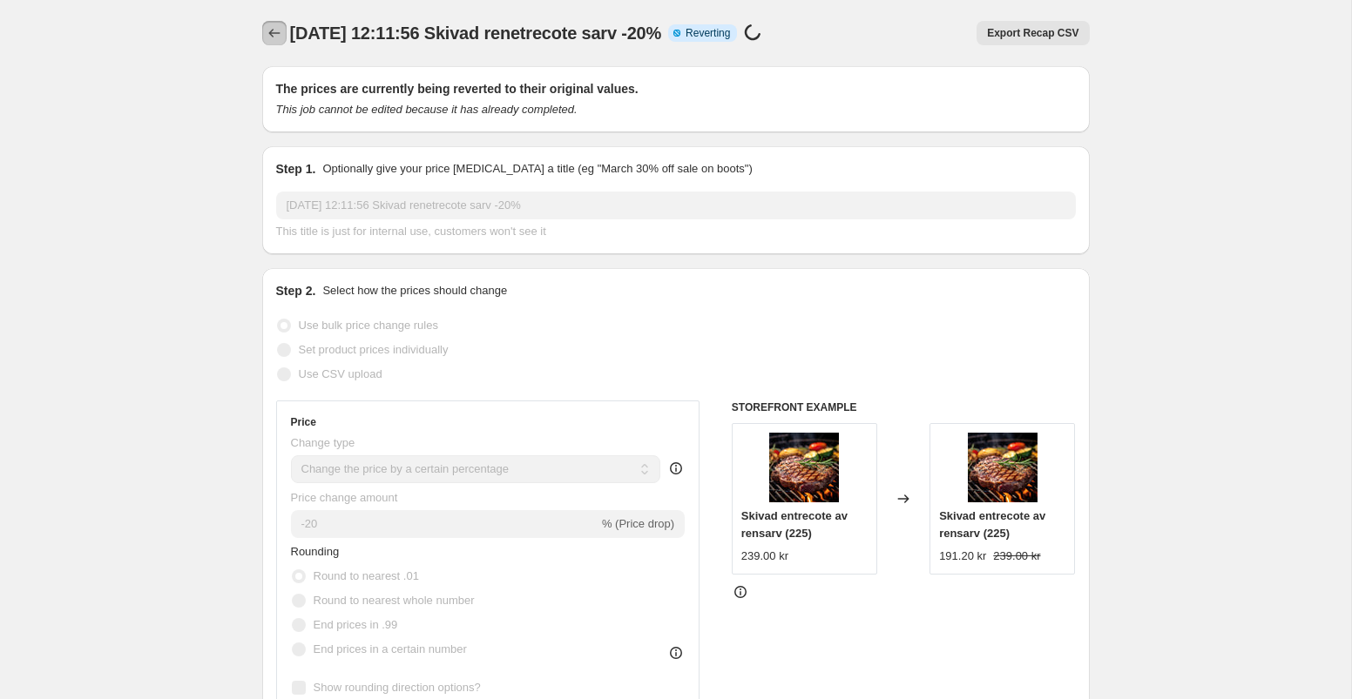
click at [270, 37] on icon "Price change jobs" at bounding box center [274, 32] width 17 height 17
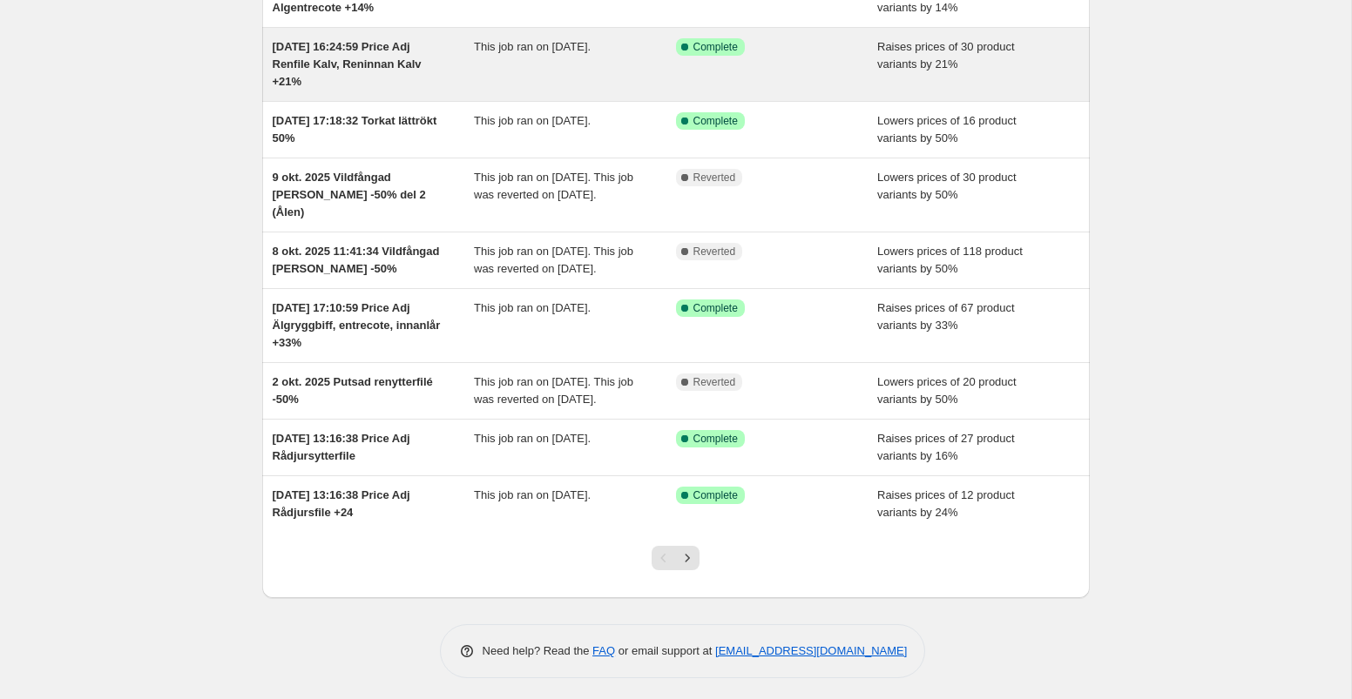
scroll to position [285, 0]
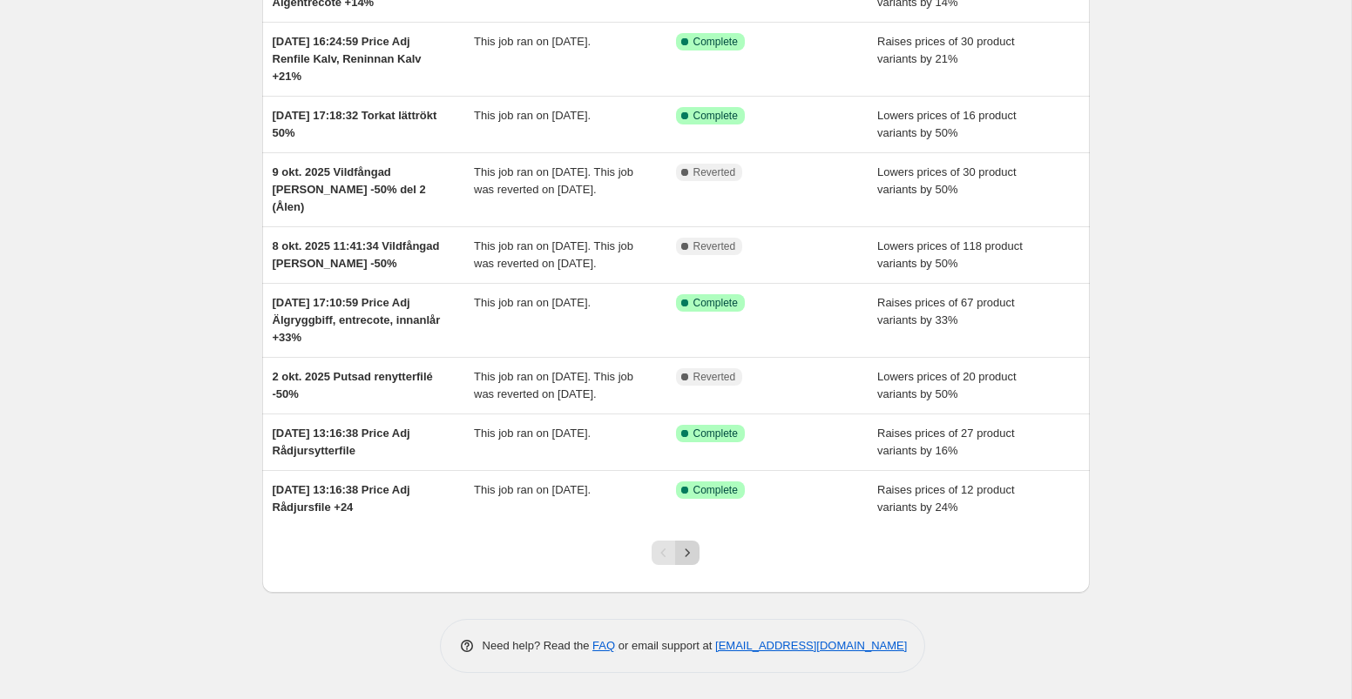
click at [685, 556] on icon "Next" at bounding box center [687, 552] width 17 height 17
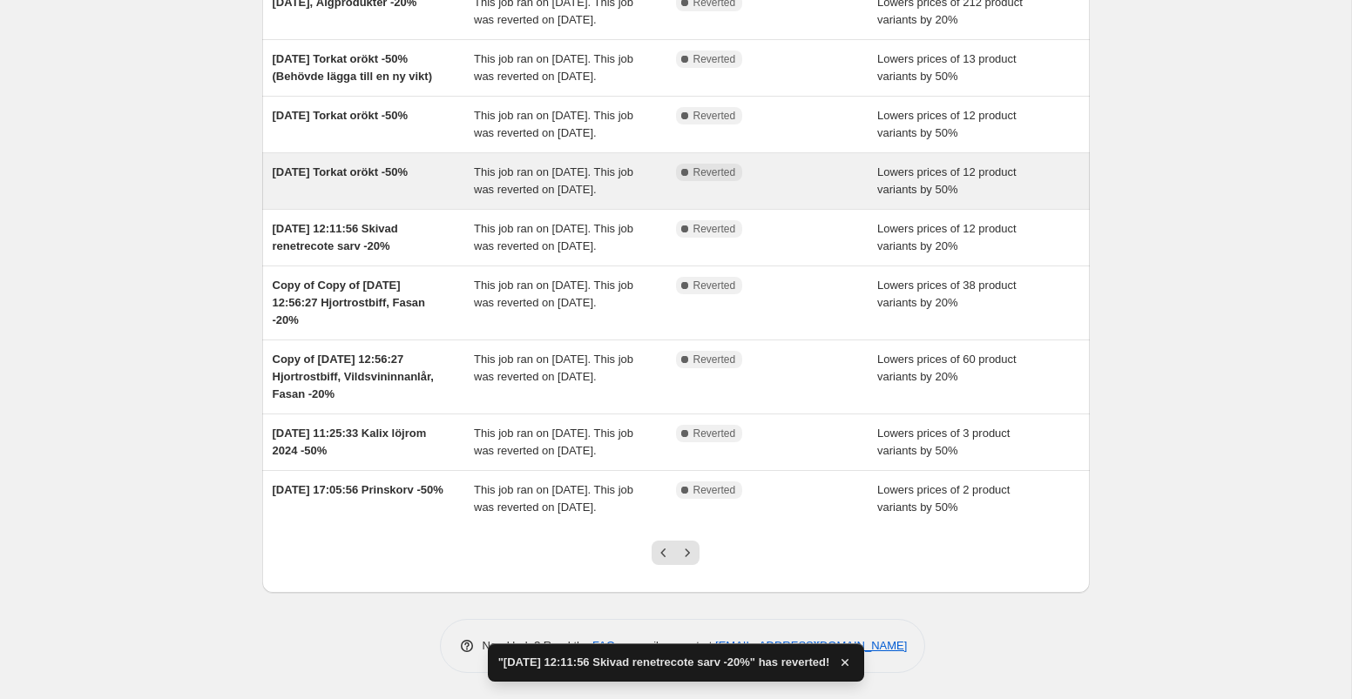
scroll to position [0, 0]
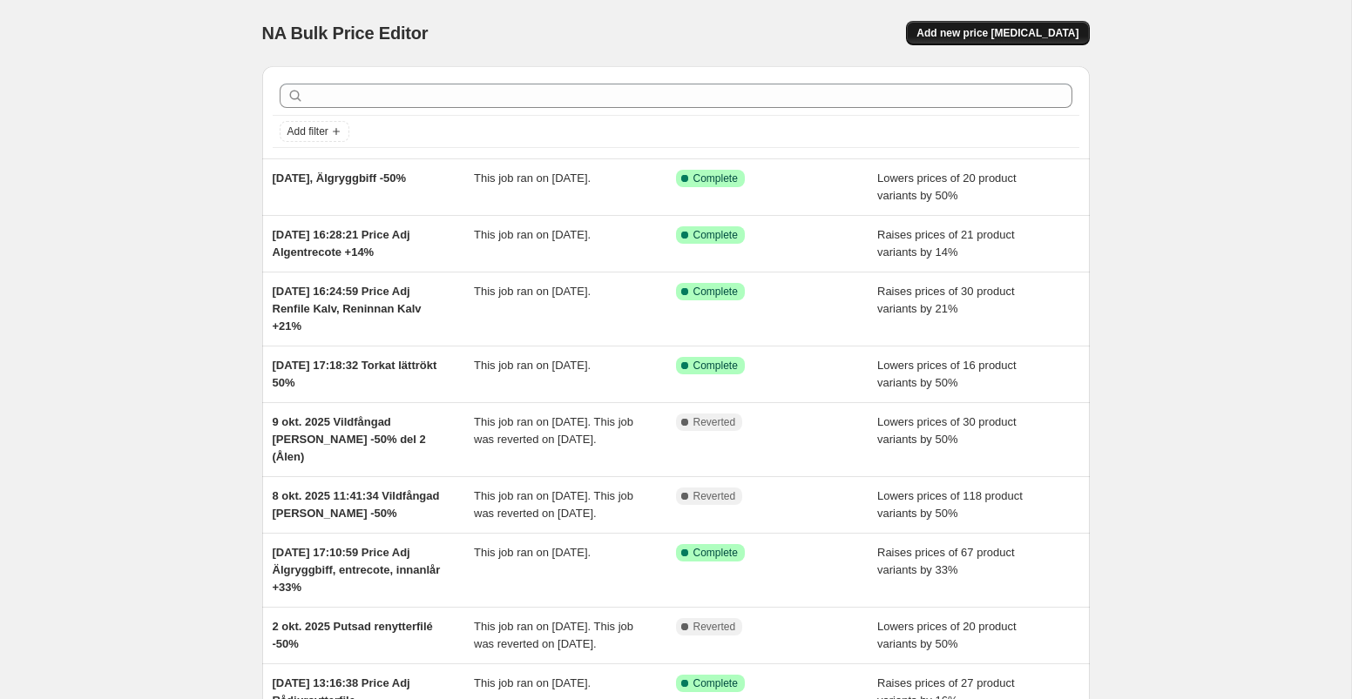
click at [1034, 36] on span "Add new price [MEDICAL_DATA]" at bounding box center [997, 33] width 162 height 14
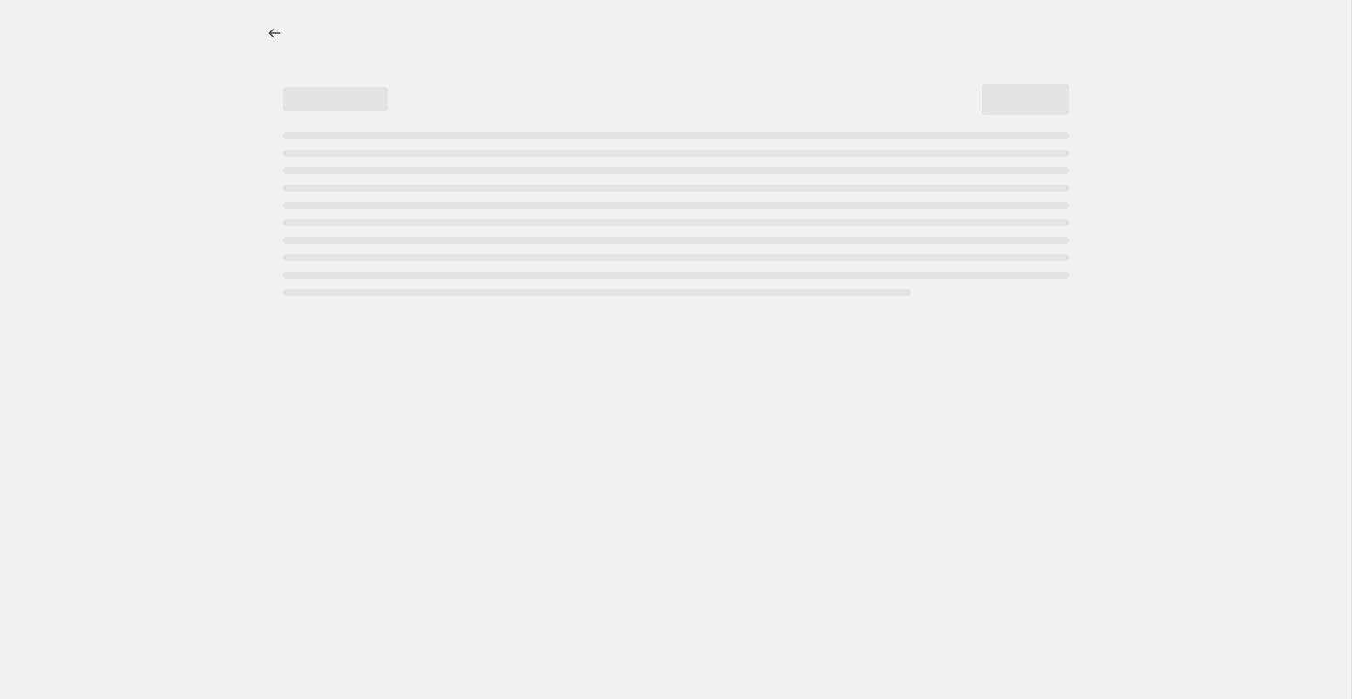
select select "percentage"
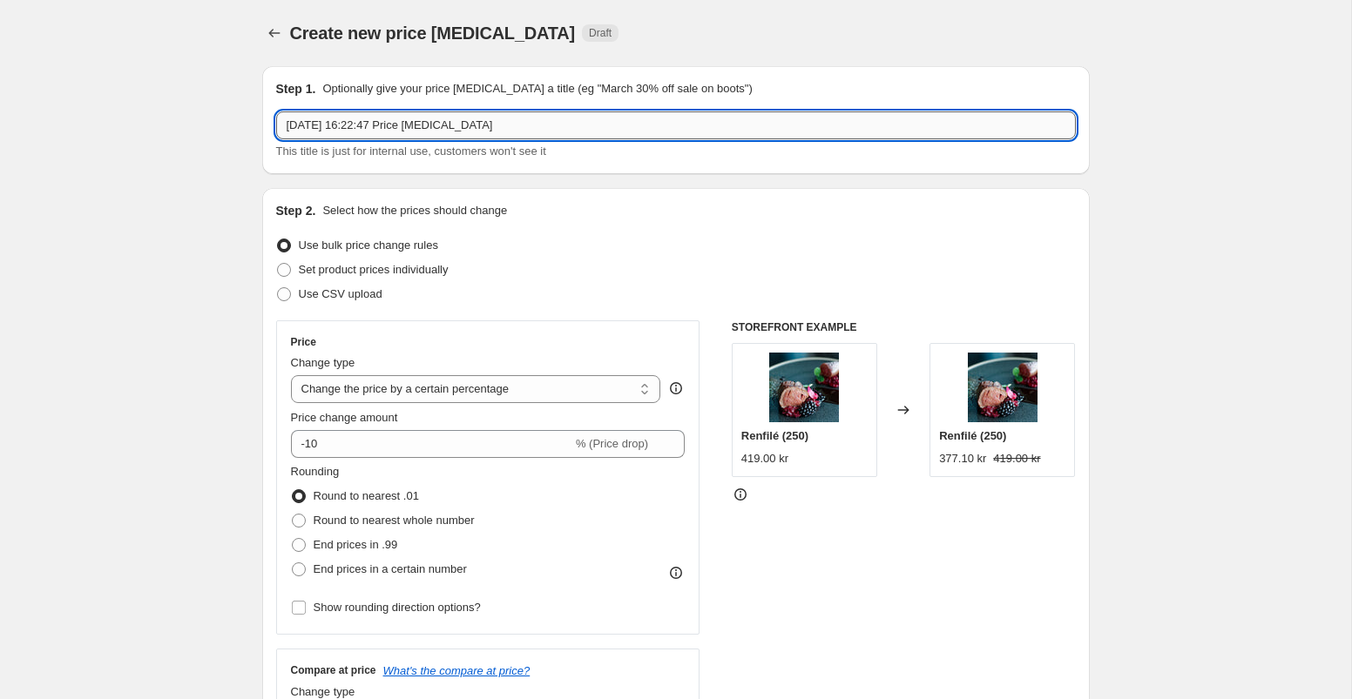
drag, startPoint x: 505, startPoint y: 128, endPoint x: 410, endPoint y: 127, distance: 94.9
click at [410, 127] on input "[DATE] 16:22:47 Price [MEDICAL_DATA]" at bounding box center [676, 125] width 800 height 28
type input "[DATE] 16:22:47 Rökt vildsvinsstek -20%"
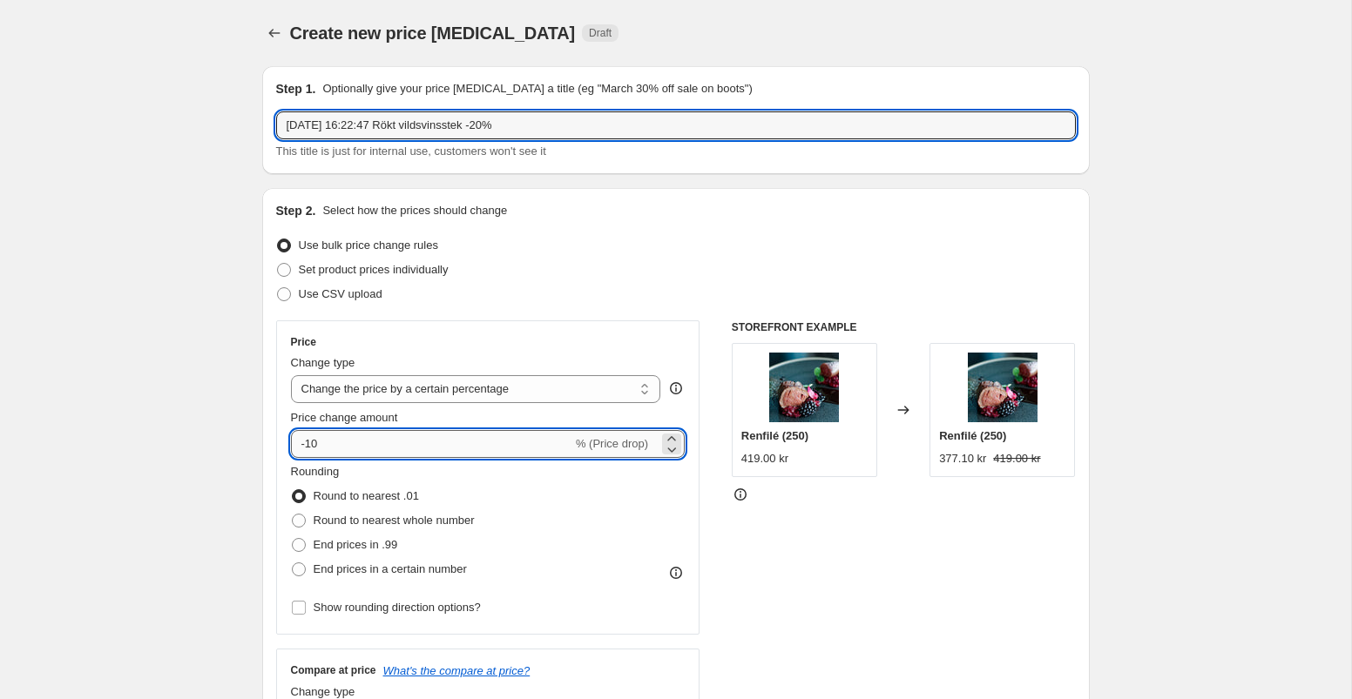
click at [334, 448] on input "-10" at bounding box center [431, 444] width 281 height 28
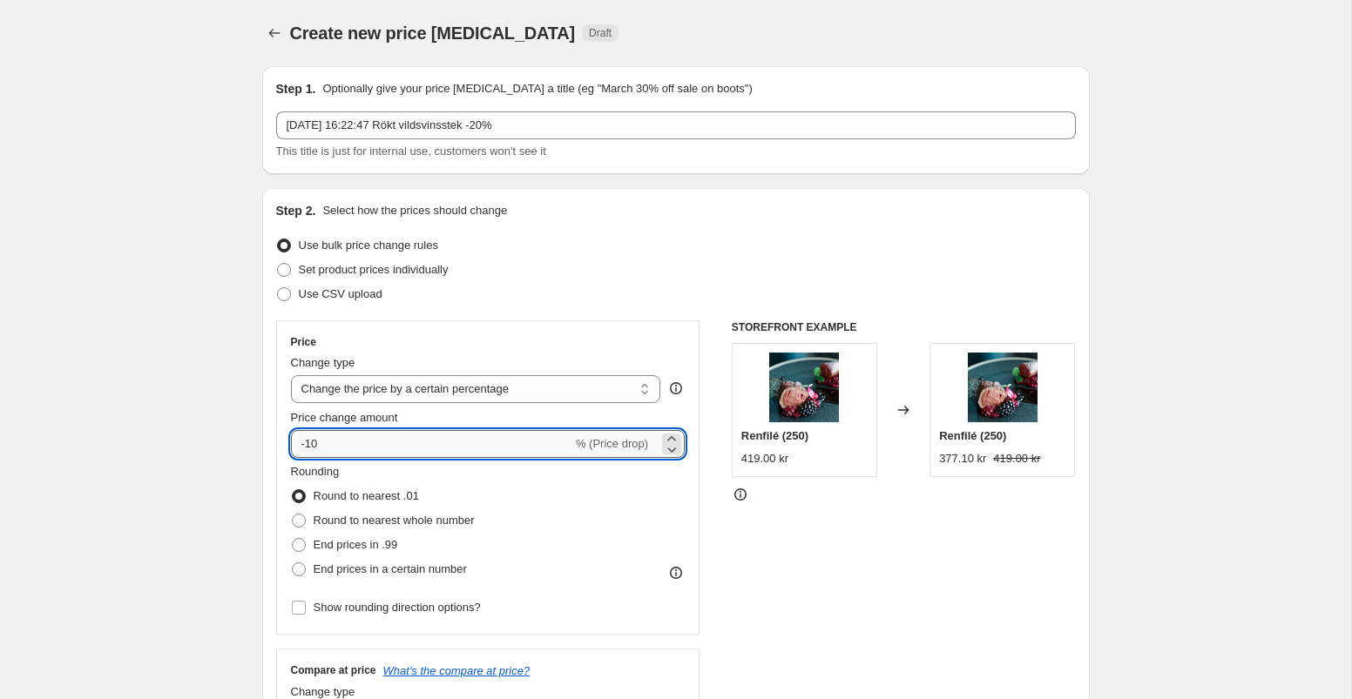
type input "-1"
type input "-20"
click at [703, 399] on div "Price Change type Change the price to a certain amount Change the price by a ce…" at bounding box center [676, 534] width 800 height 427
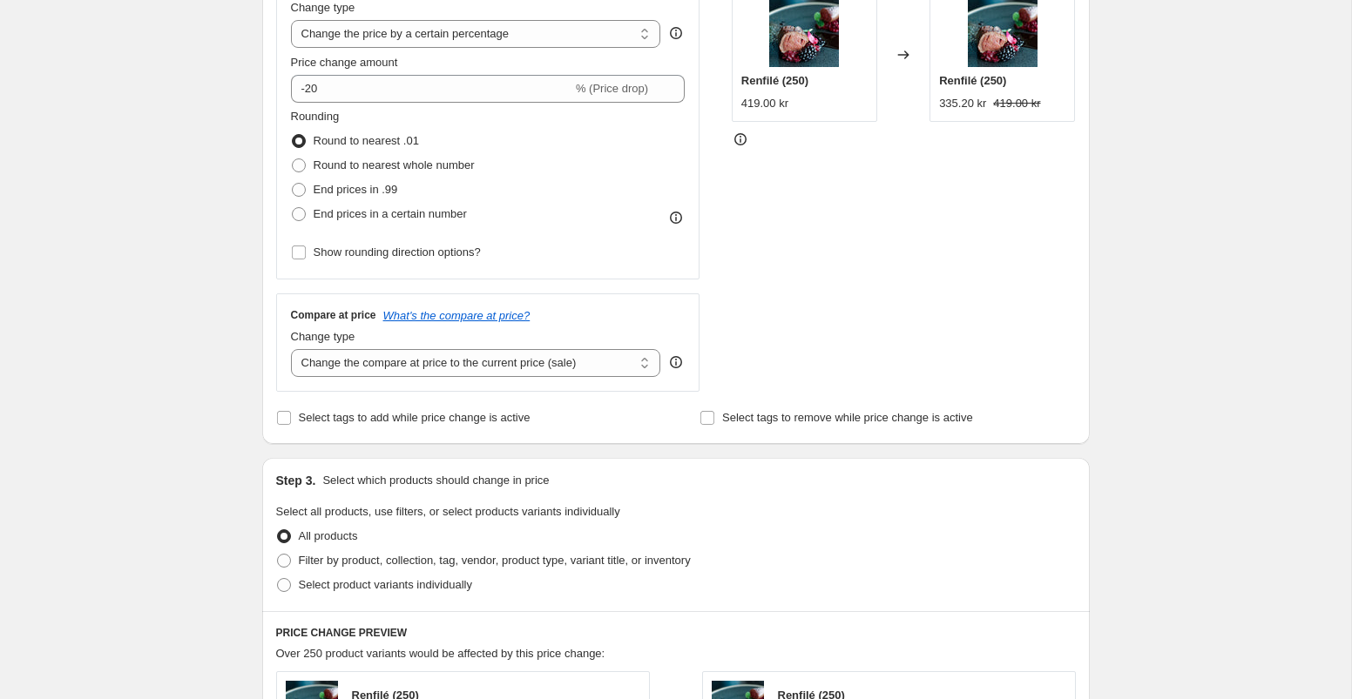
scroll to position [361, 0]
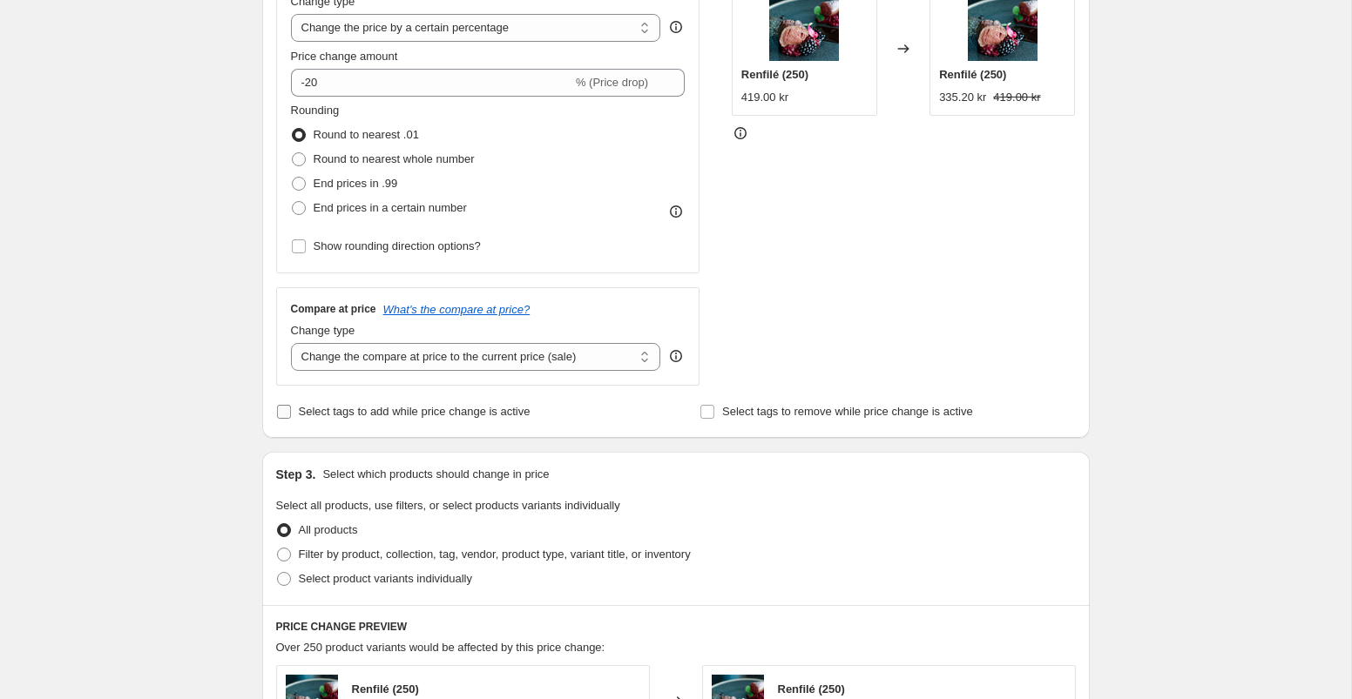
click at [293, 409] on label "Select tags to add while price change is active" at bounding box center [403, 412] width 254 height 24
click at [291, 409] on input "Select tags to add while price change is active" at bounding box center [284, 412] width 14 height 14
checkbox input "true"
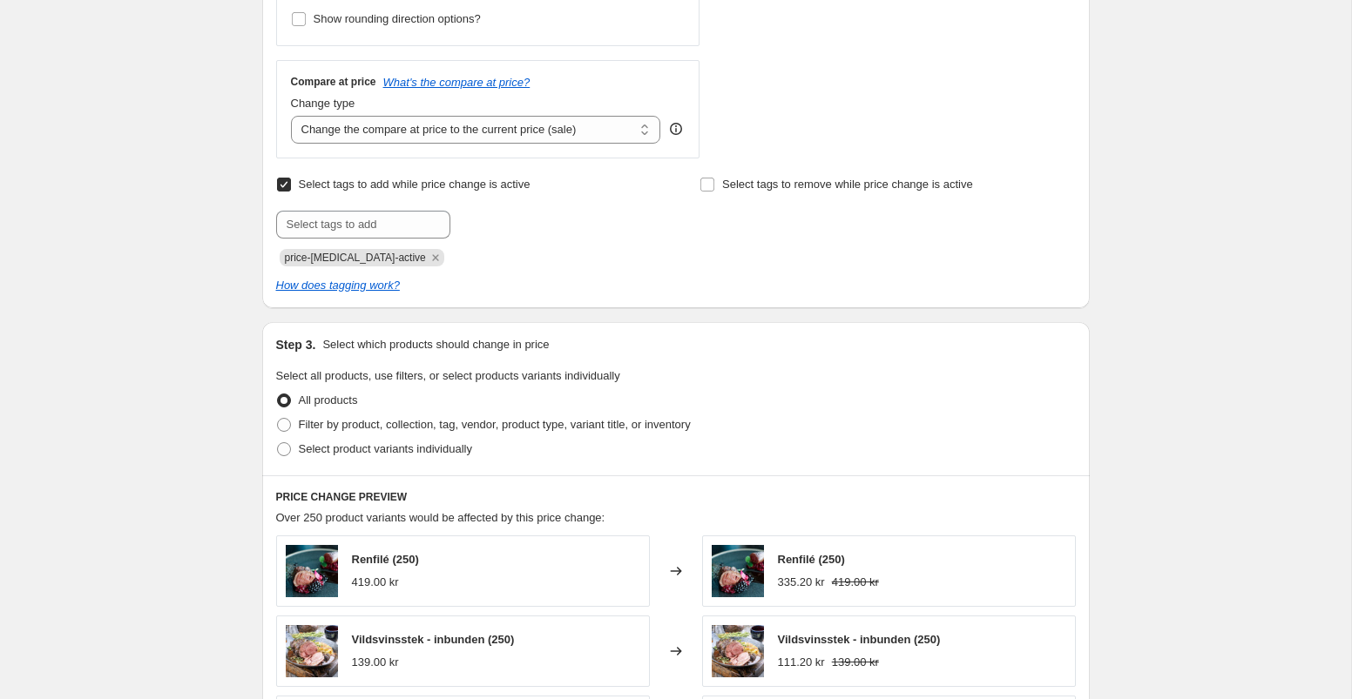
scroll to position [623, 0]
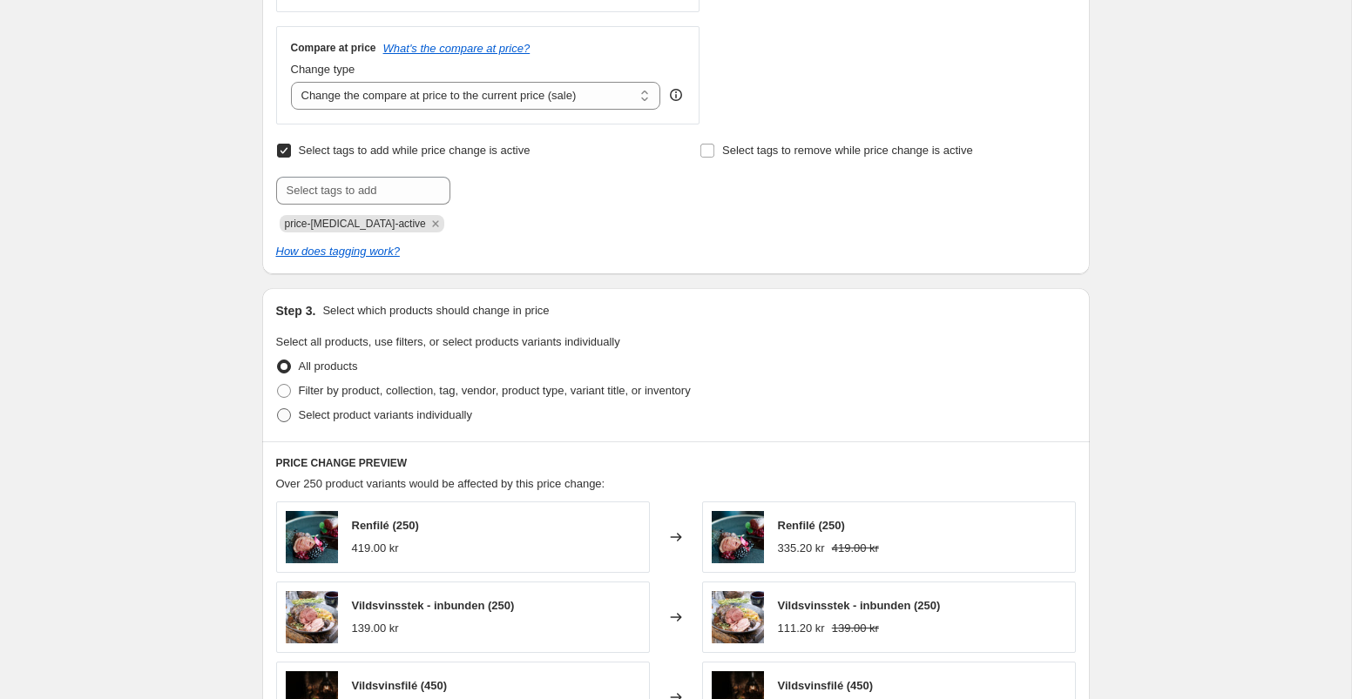
click at [284, 415] on span at bounding box center [284, 416] width 14 height 14
click at [278, 409] on input "Select product variants individually" at bounding box center [277, 409] width 1 height 1
radio input "true"
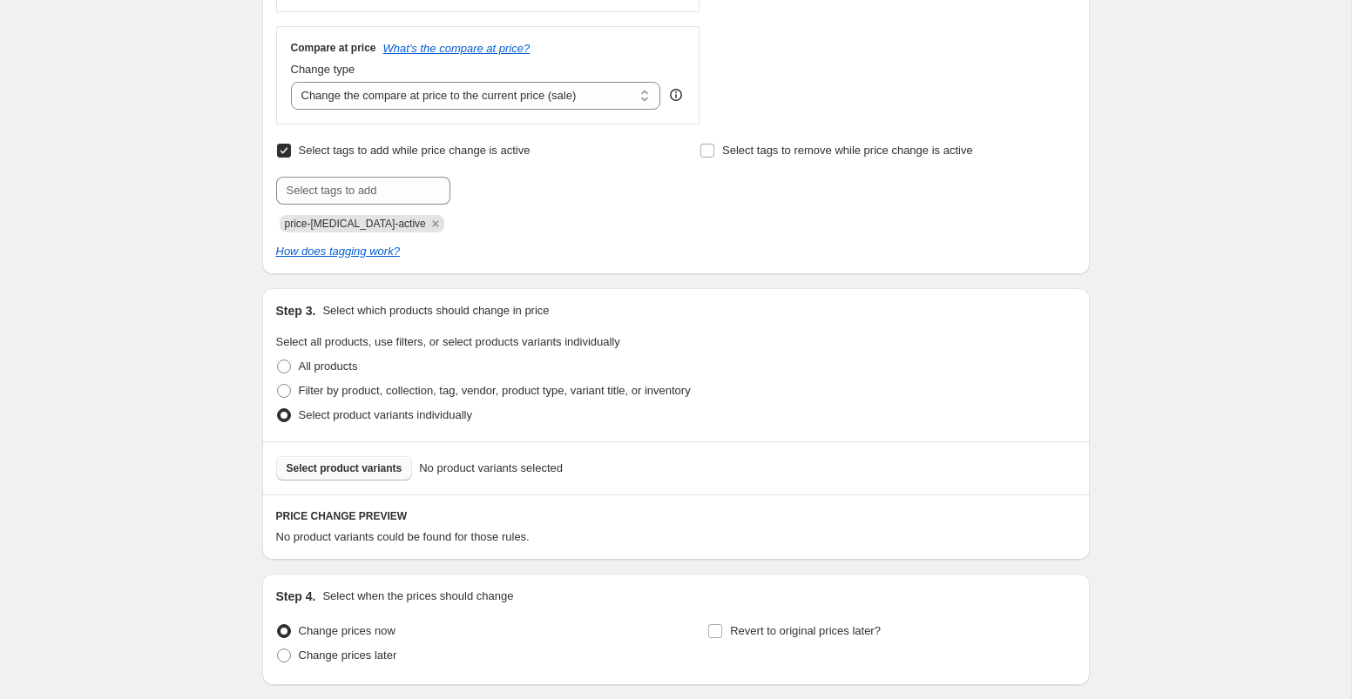
click at [355, 470] on span "Select product variants" at bounding box center [345, 469] width 116 height 14
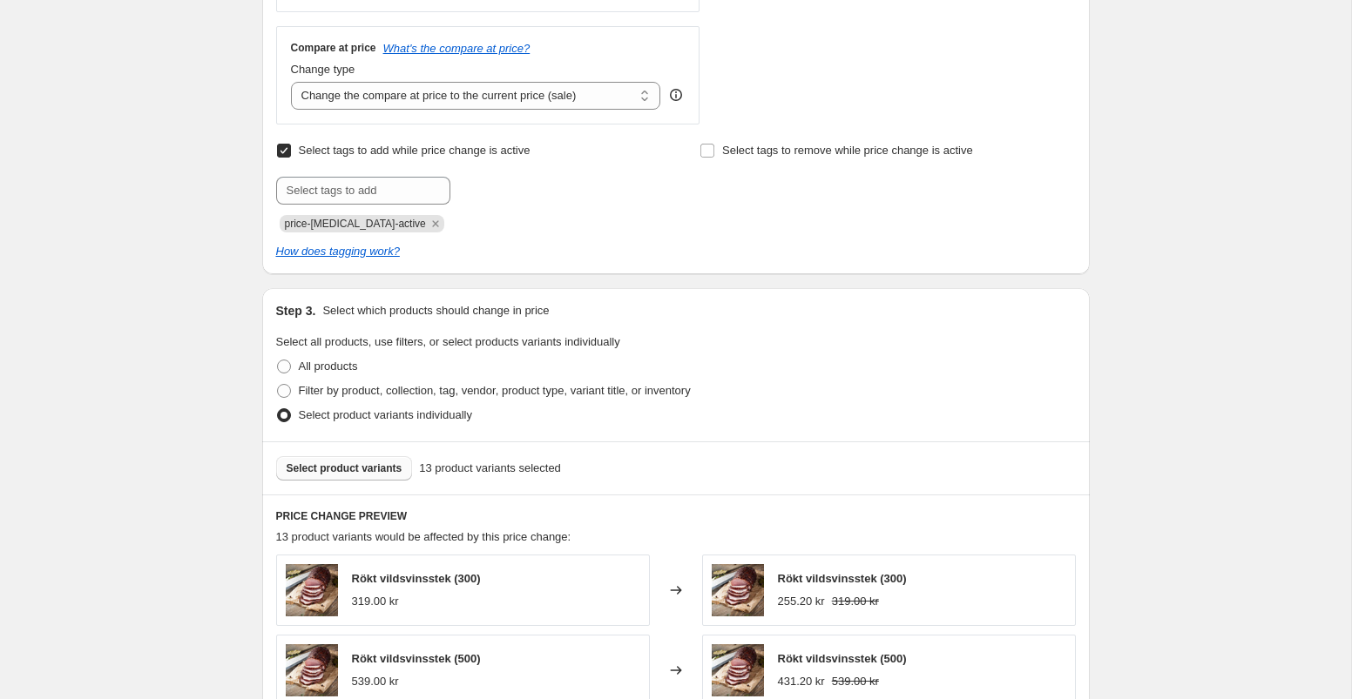
scroll to position [1192, 0]
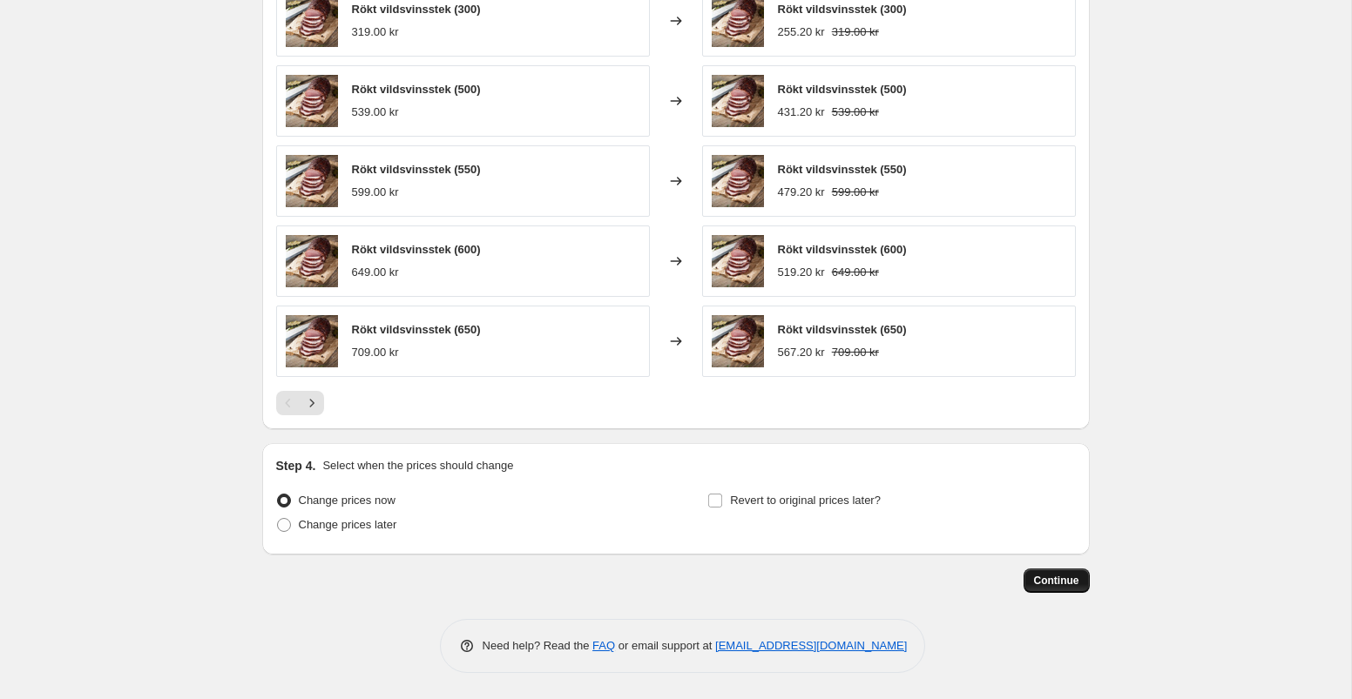
click at [1046, 581] on span "Continue" at bounding box center [1056, 581] width 45 height 14
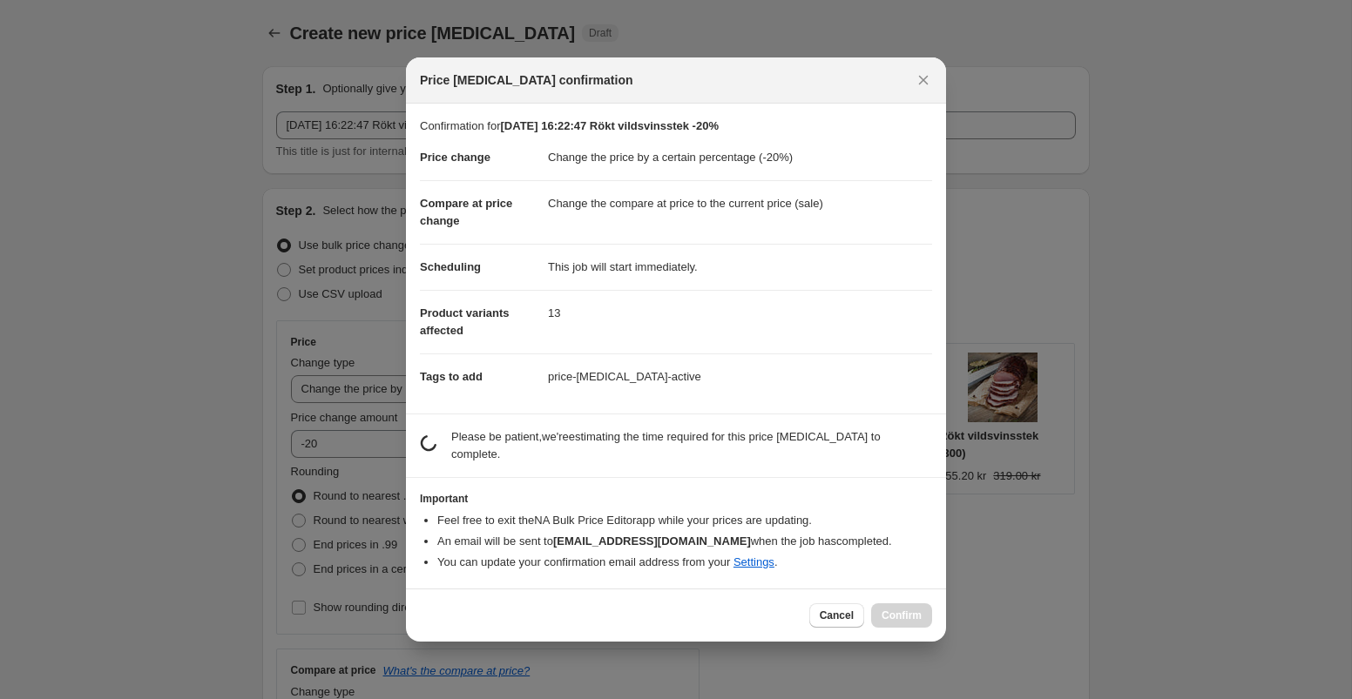
scroll to position [0, 0]
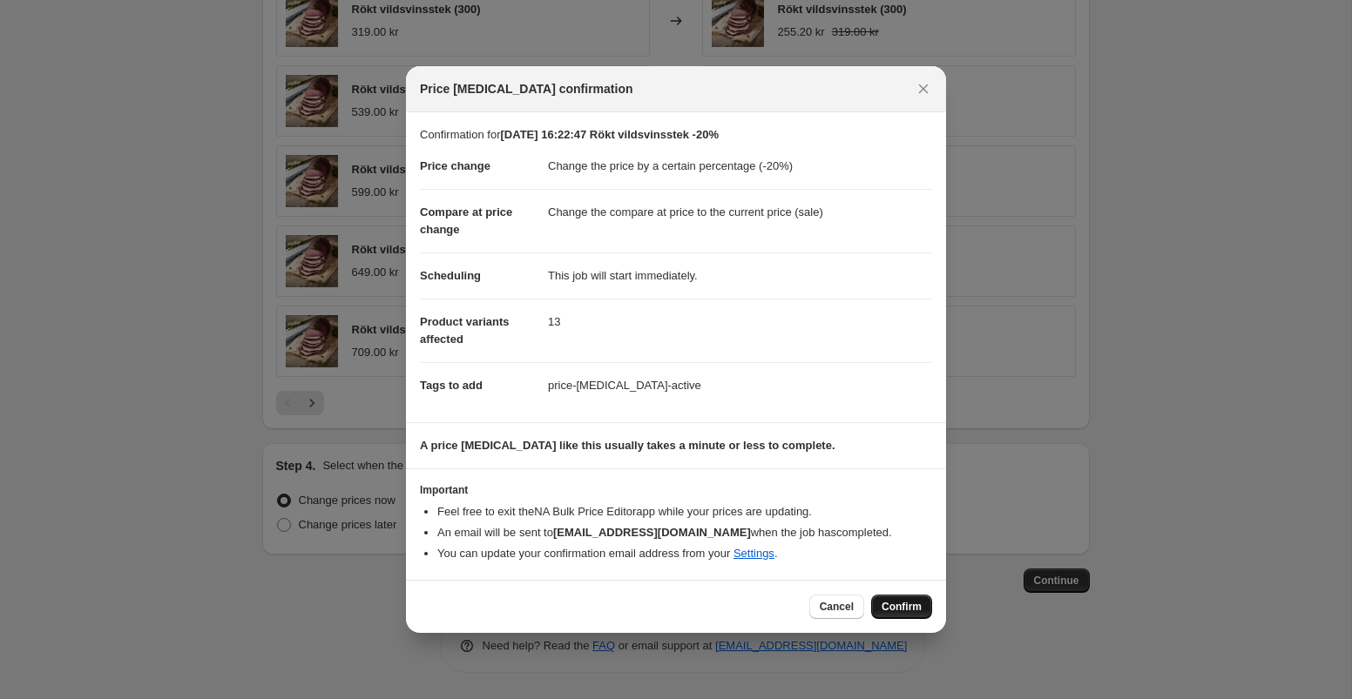
click at [919, 602] on span "Confirm" at bounding box center [901, 607] width 40 height 14
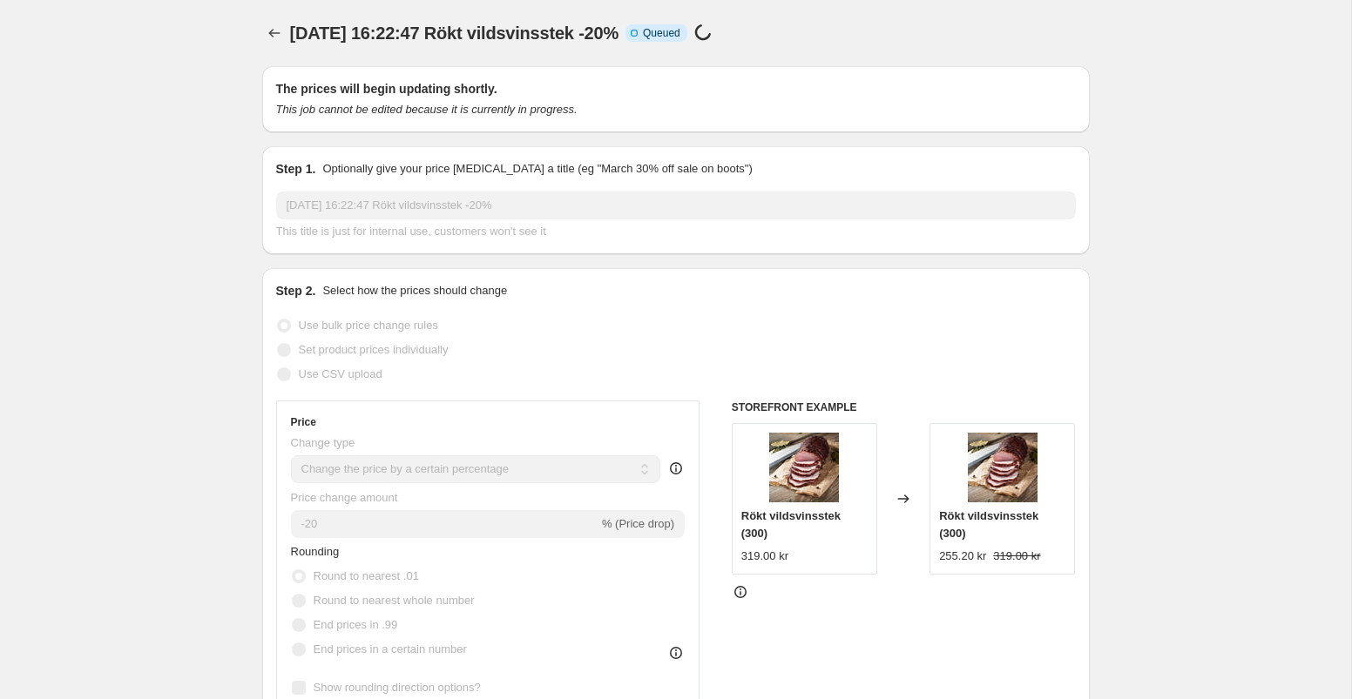
select select "percentage"
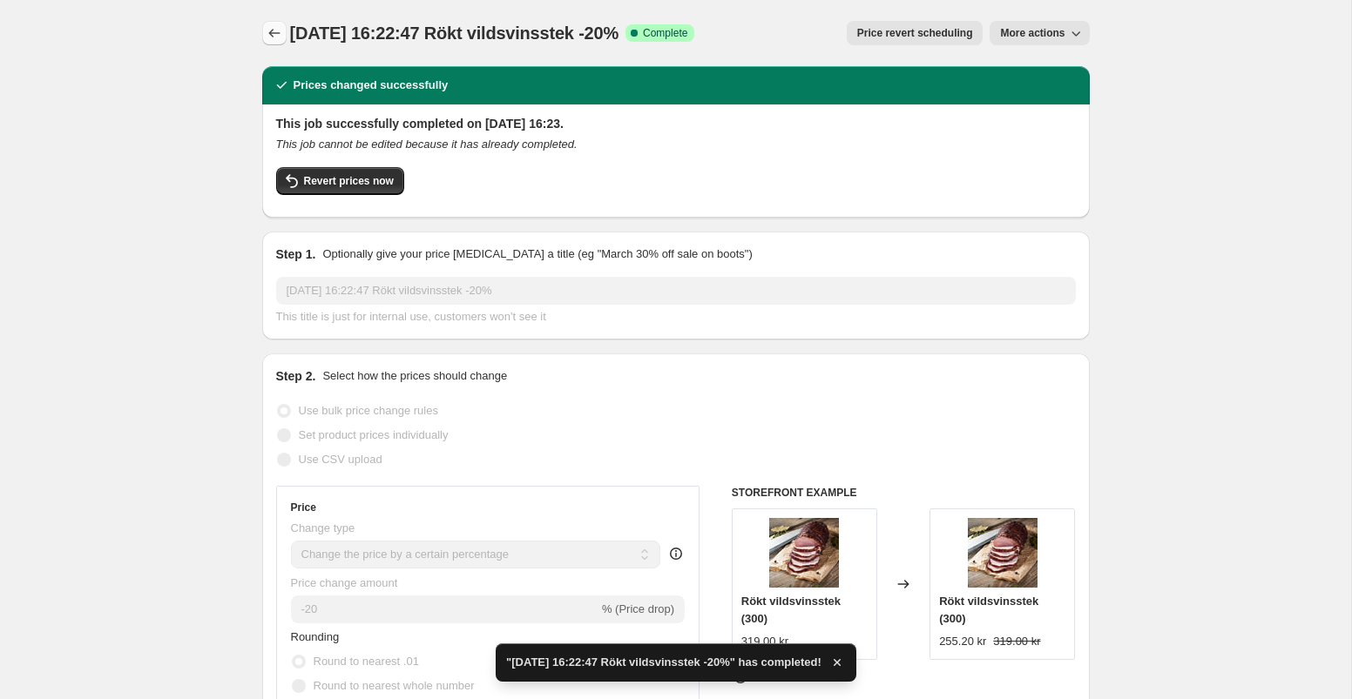
click at [273, 37] on icon "Price change jobs" at bounding box center [274, 32] width 17 height 17
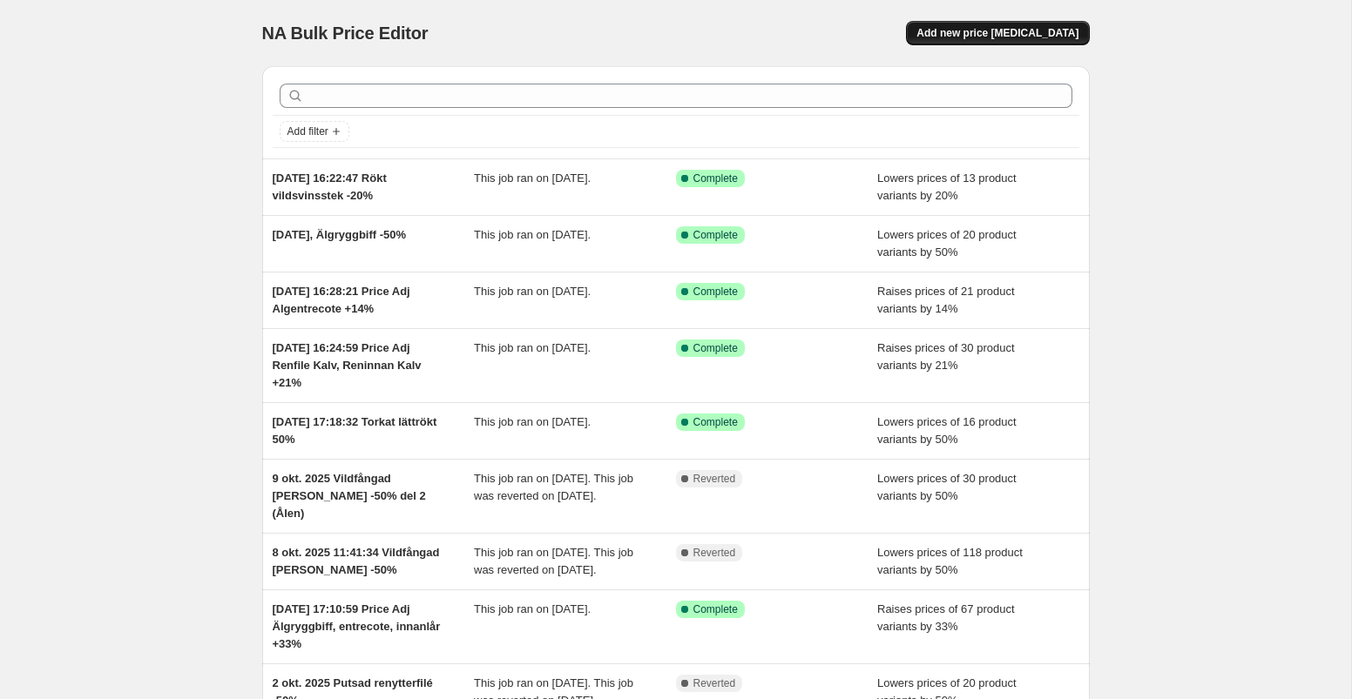
click at [999, 29] on span "Add new price [MEDICAL_DATA]" at bounding box center [997, 33] width 162 height 14
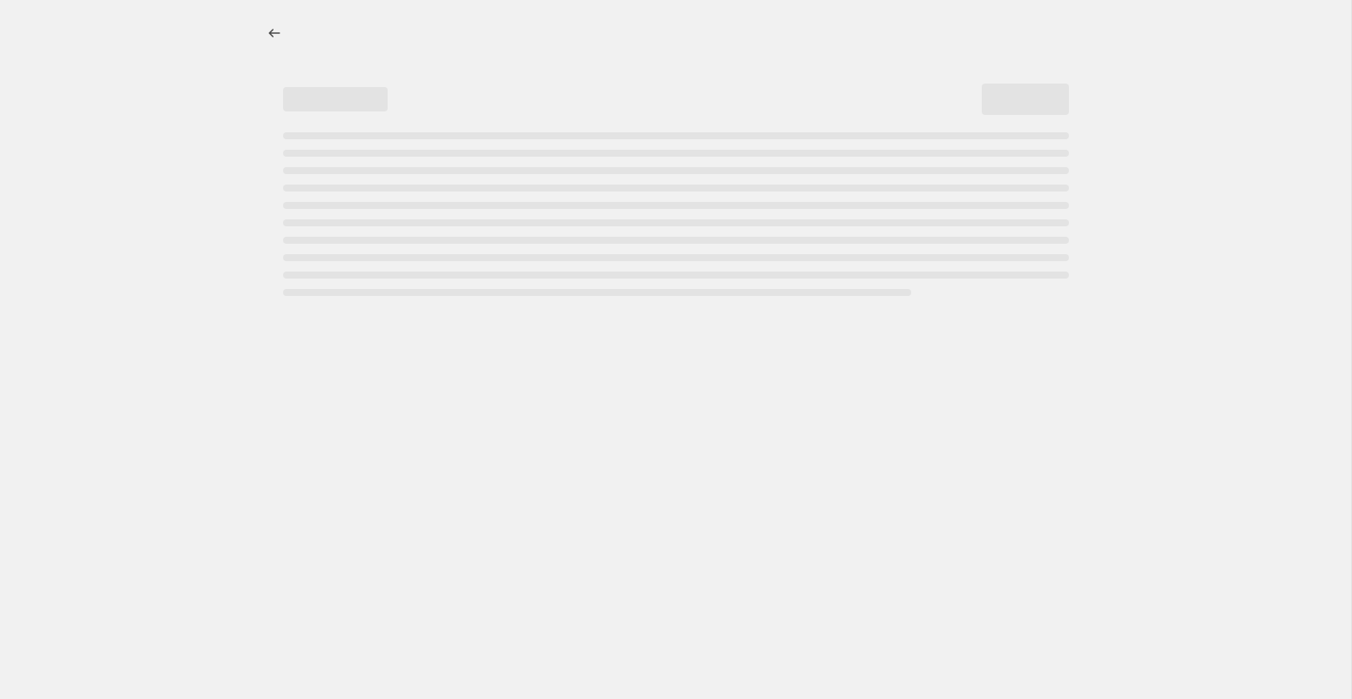
select select "percentage"
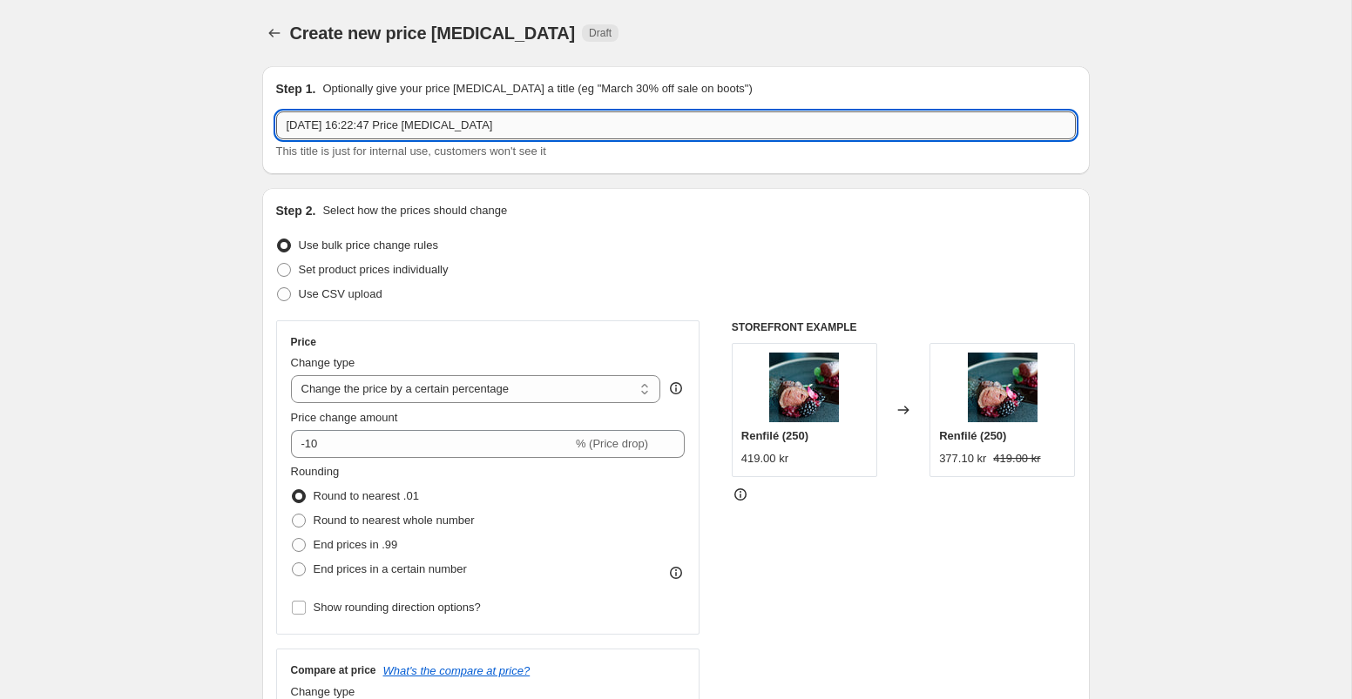
drag, startPoint x: 555, startPoint y: 128, endPoint x: 411, endPoint y: 126, distance: 143.7
click at [411, 126] on input "[DATE] 16:22:47 Price [MEDICAL_DATA]" at bounding box center [676, 125] width 800 height 28
type input "[DATE] 16:22:47 Björnytterfile -20%"
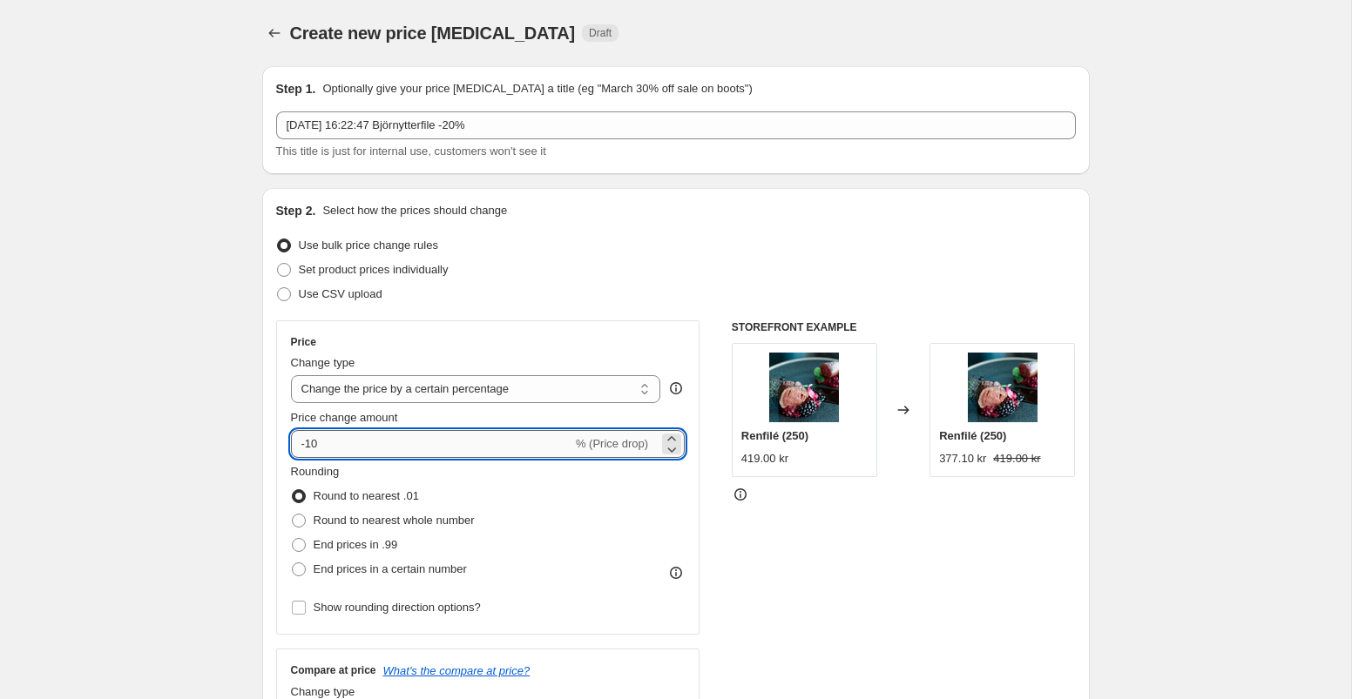
click at [411, 437] on input "-10" at bounding box center [431, 444] width 281 height 28
type input "-1"
type input "-20"
click at [717, 529] on div "Price Change type Change the price to a certain amount Change the price by a ce…" at bounding box center [676, 534] width 800 height 427
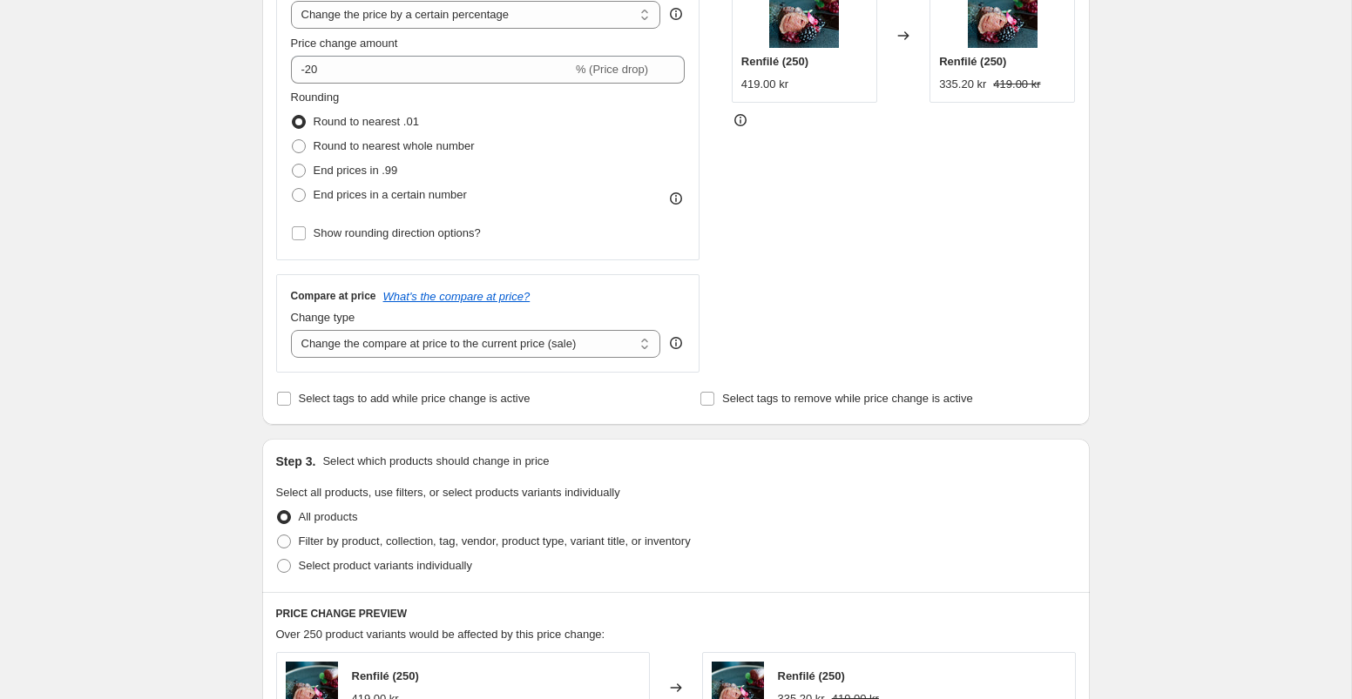
scroll to position [388, 0]
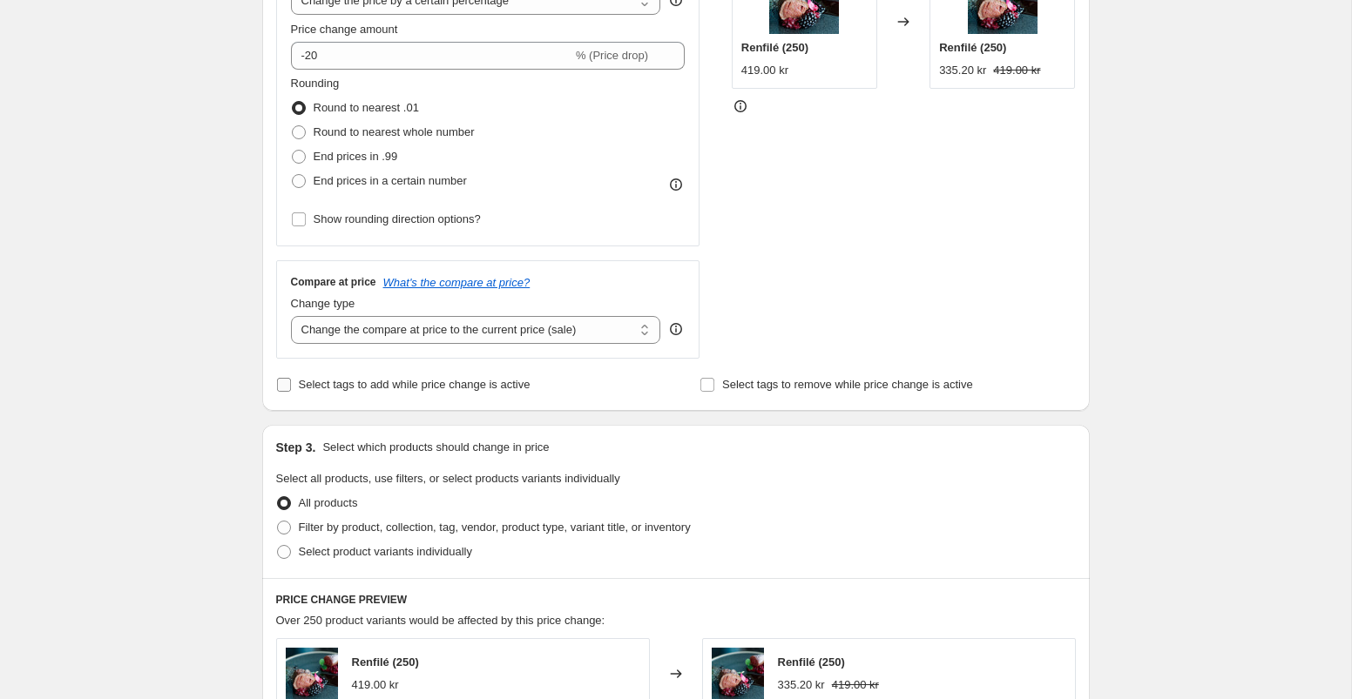
click at [281, 382] on input "Select tags to add while price change is active" at bounding box center [284, 385] width 14 height 14
checkbox input "true"
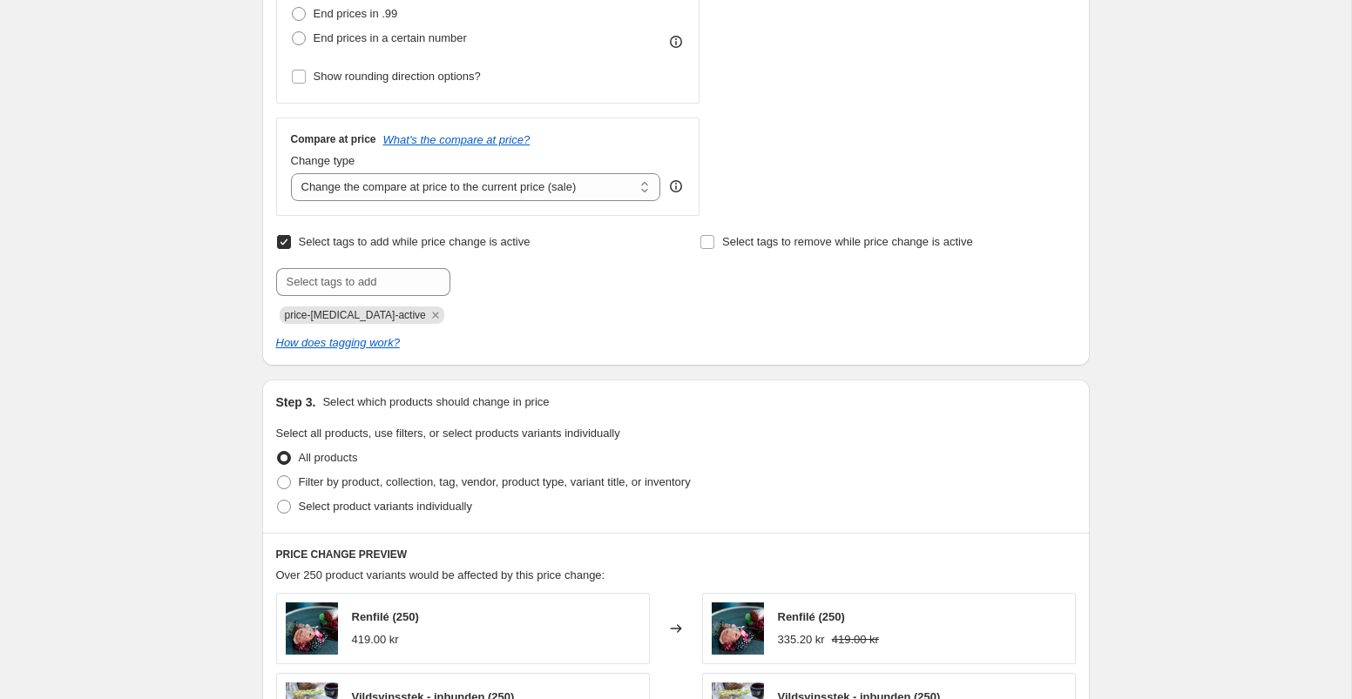
scroll to position [507, 0]
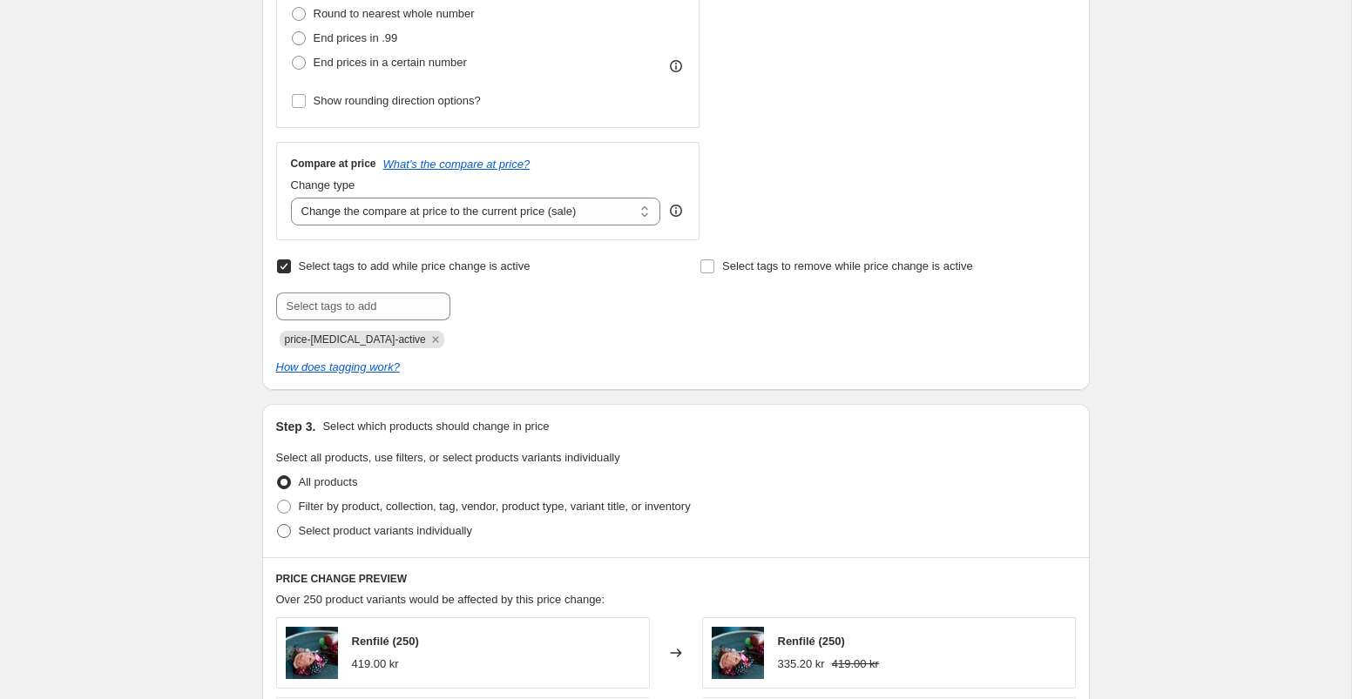
click at [281, 530] on span at bounding box center [284, 531] width 14 height 14
click at [278, 525] on input "Select product variants individually" at bounding box center [277, 524] width 1 height 1
radio input "true"
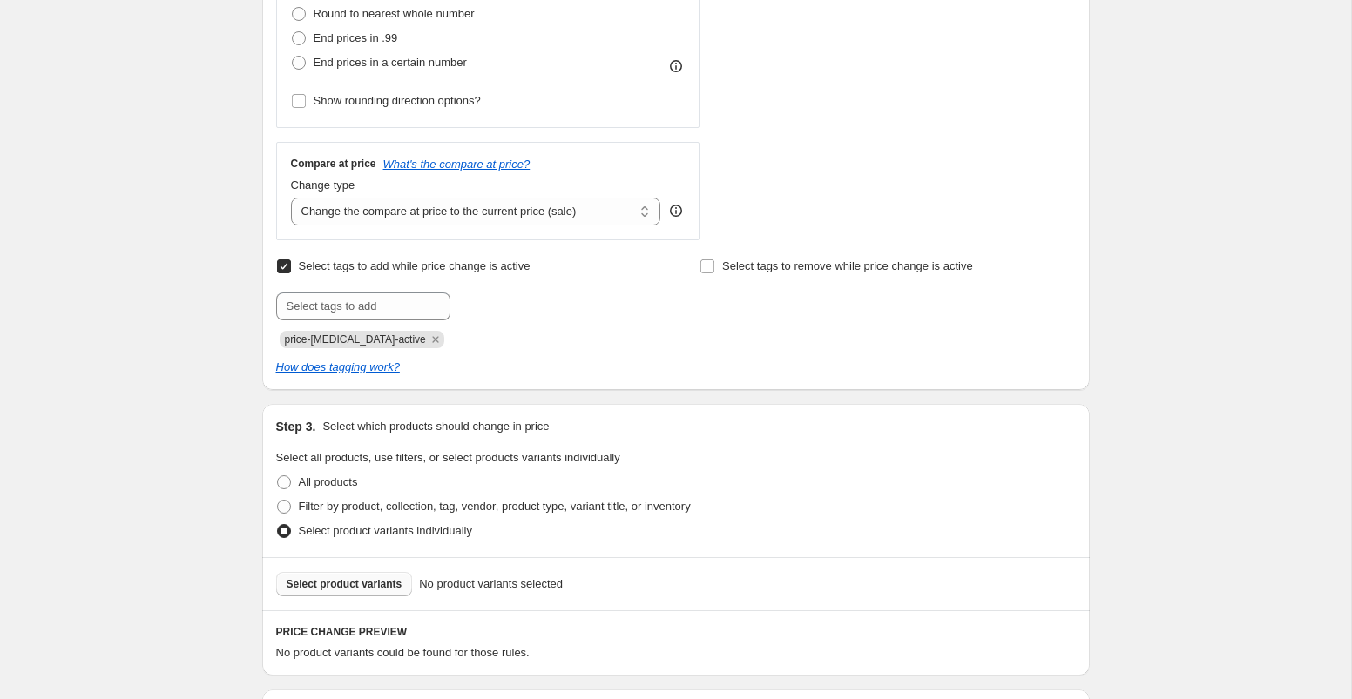
click at [341, 581] on span "Select product variants" at bounding box center [345, 584] width 116 height 14
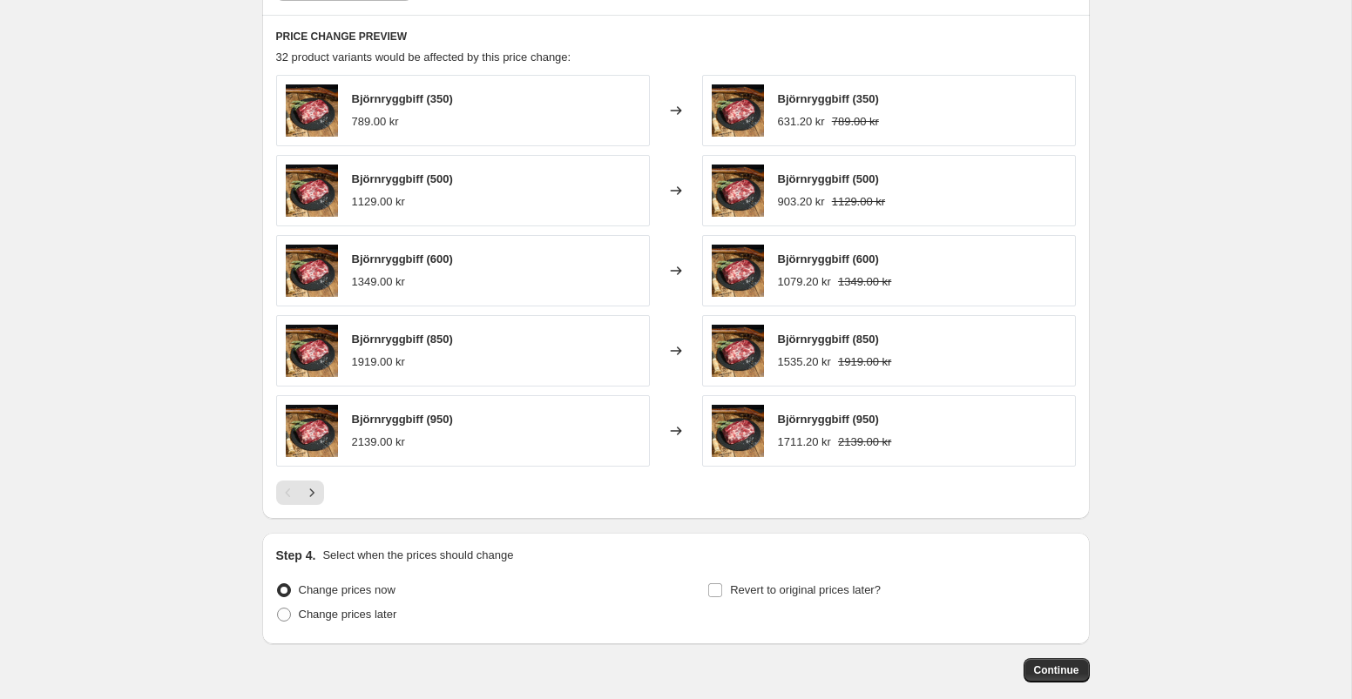
scroll to position [1192, 0]
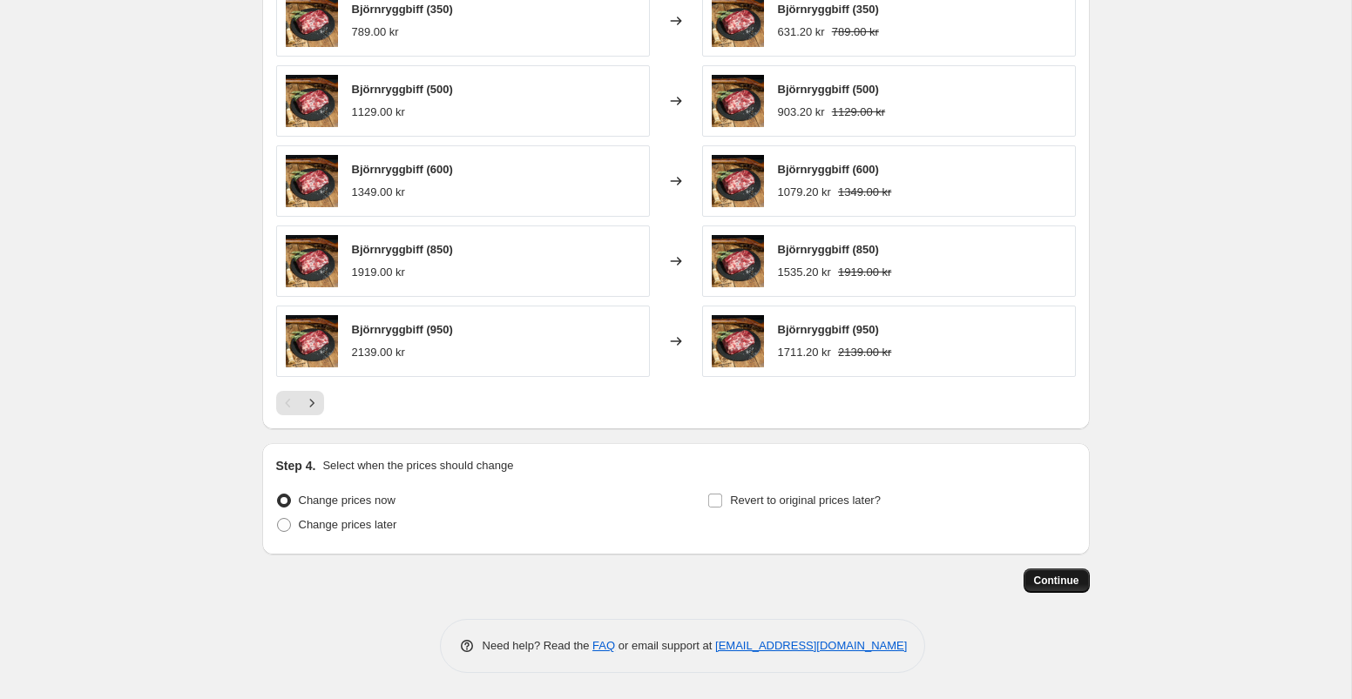
click at [1051, 584] on span "Continue" at bounding box center [1056, 581] width 45 height 14
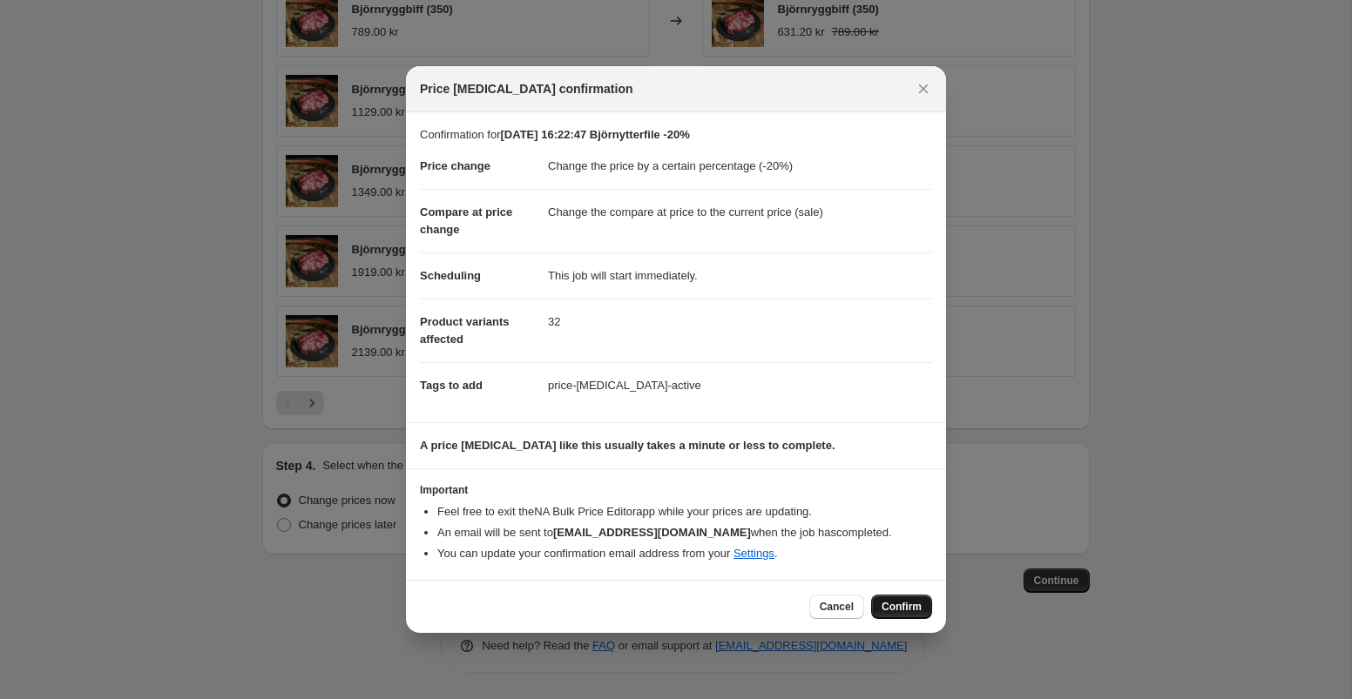
click at [917, 607] on span "Confirm" at bounding box center [901, 607] width 40 height 14
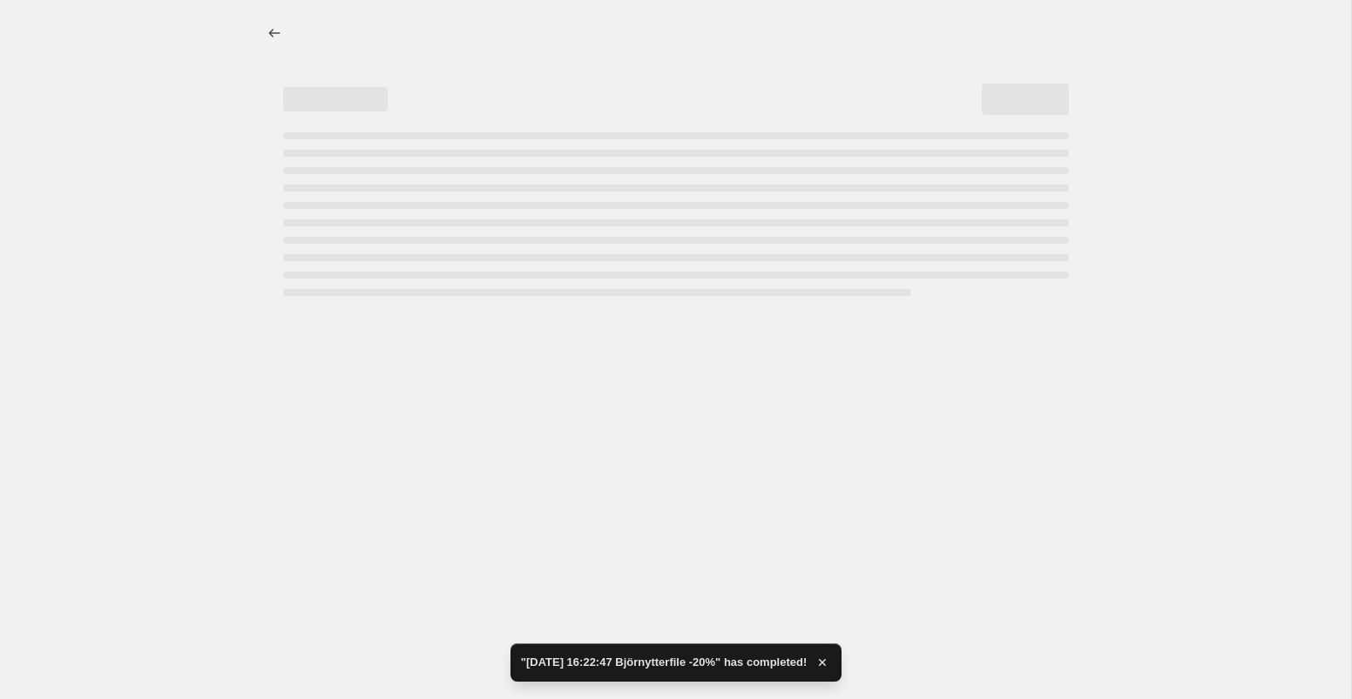
select select "percentage"
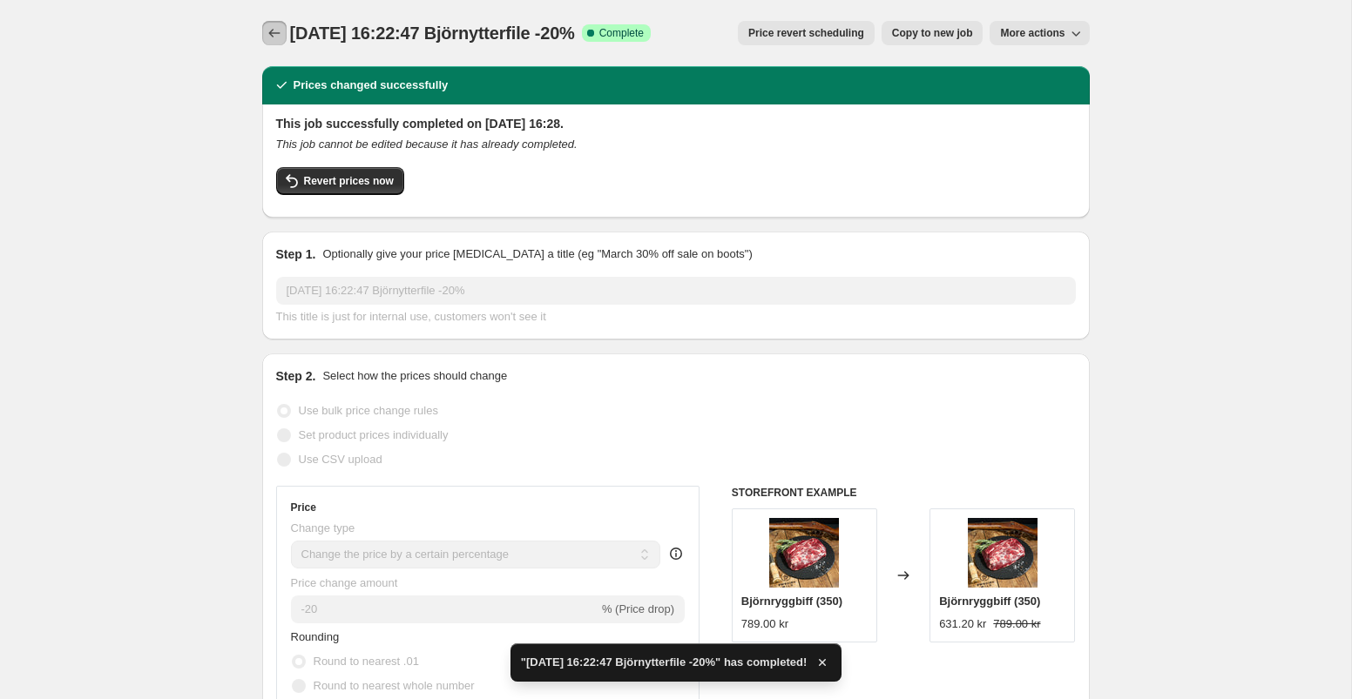
click at [268, 31] on icon "Price change jobs" at bounding box center [274, 32] width 17 height 17
